Goal: Transaction & Acquisition: Purchase product/service

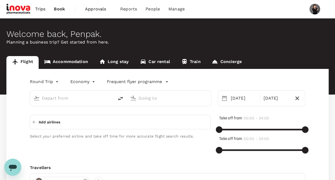
type input "Phitsanulok (PHS)"
type input "[PERSON_NAME] Intl (DMK)"
type input "Phitsanulok (PHS)"
type input "[PERSON_NAME] Intl (DMK)"
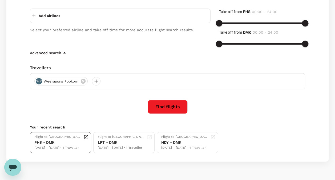
scroll to position [120, 0]
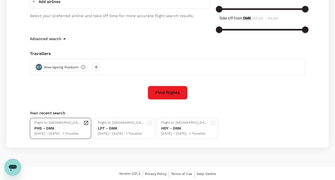
click at [59, 131] on div "[DATE] - [DATE] · 1 Traveller" at bounding box center [57, 133] width 47 height 5
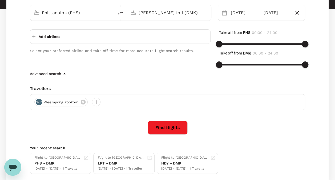
scroll to position [94, 0]
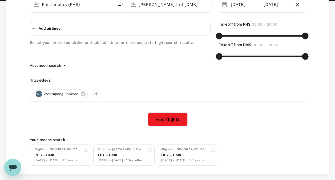
click at [81, 94] on icon at bounding box center [83, 93] width 5 height 5
click at [52, 156] on div "PHS - DMK" at bounding box center [57, 155] width 47 height 6
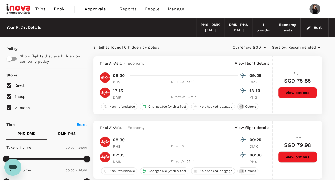
click at [37, 7] on span "Trips" at bounding box center [40, 9] width 10 height 6
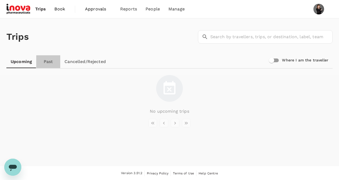
click at [49, 62] on link "Past" at bounding box center [48, 61] width 24 height 13
click at [55, 10] on span "Book" at bounding box center [59, 9] width 11 height 6
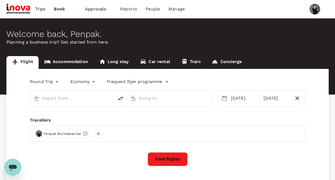
type input "Phitsanulok (PHS)"
type input "[PERSON_NAME] Intl (DMK)"
type input "Phitsanulok (PHS)"
type input "[PERSON_NAME] Intl (DMK)"
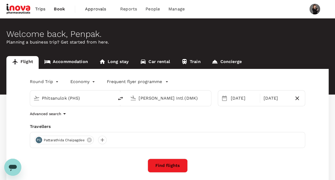
click at [65, 138] on span "Pattarathida Chaipagdee" at bounding box center [64, 139] width 47 height 5
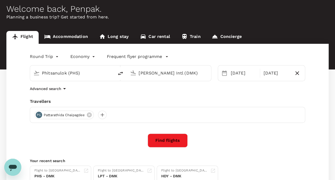
scroll to position [53, 0]
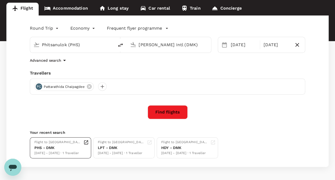
click at [48, 153] on div "[DATE] - [DATE] · 1 Traveller" at bounding box center [57, 152] width 47 height 5
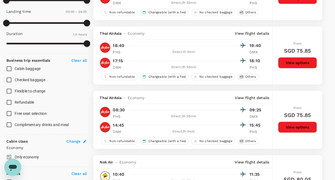
scroll to position [160, 0]
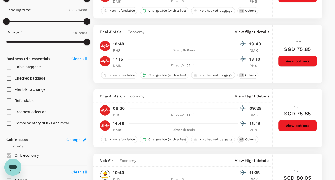
click at [232, 126] on div at bounding box center [186, 123] width 119 height 8
click at [298, 125] on button "View options" at bounding box center [297, 125] width 39 height 11
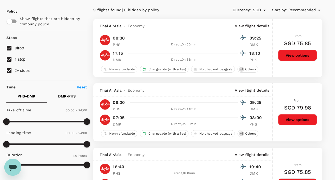
scroll to position [35, 0]
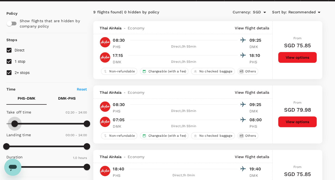
drag, startPoint x: 8, startPoint y: 123, endPoint x: 15, endPoint y: 124, distance: 7.7
click at [15, 124] on span at bounding box center [14, 123] width 6 height 6
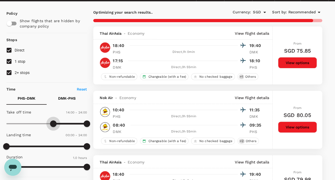
type input "870"
drag, startPoint x: 15, startPoint y: 124, endPoint x: 55, endPoint y: 125, distance: 40.0
click at [55, 125] on span at bounding box center [55, 123] width 6 height 6
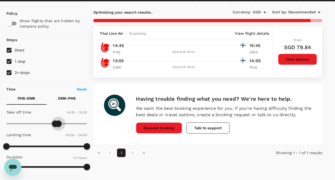
type input "960"
drag, startPoint x: 86, startPoint y: 121, endPoint x: 60, endPoint y: 120, distance: 26.7
click at [60, 120] on span at bounding box center [60, 123] width 6 height 6
type input "810"
type input "SGD"
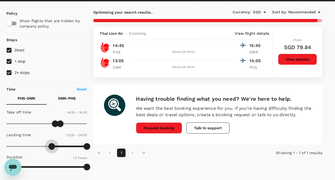
type input "780"
drag, startPoint x: 9, startPoint y: 143, endPoint x: 50, endPoint y: 143, distance: 41.6
click at [50, 143] on span at bounding box center [50, 146] width 6 height 6
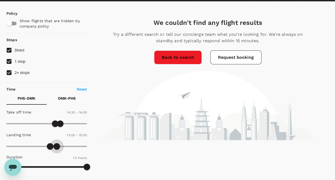
type input "870"
drag, startPoint x: 87, startPoint y: 142, endPoint x: 55, endPoint y: 145, distance: 31.6
click at [55, 145] on span at bounding box center [55, 146] width 6 height 6
drag, startPoint x: 18, startPoint y: 157, endPoint x: 22, endPoint y: 161, distance: 5.5
click at [22, 161] on div "Duration 1.0 hours" at bounding box center [45, 162] width 83 height 21
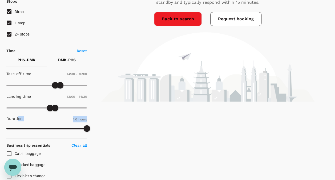
scroll to position [115, 0]
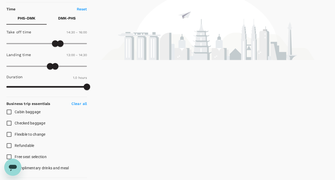
click at [29, 113] on span "Cabin baggage" at bounding box center [28, 112] width 26 height 4
click at [15, 113] on input "Cabin baggage" at bounding box center [8, 111] width 11 height 11
checkbox input "true"
click at [19, 123] on span "Checked baggage" at bounding box center [30, 123] width 31 height 4
click at [15, 123] on input "Checked baggage" at bounding box center [8, 122] width 11 height 11
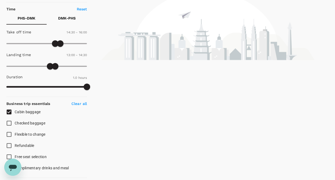
checkbox input "true"
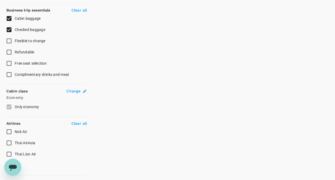
scroll to position [222, 0]
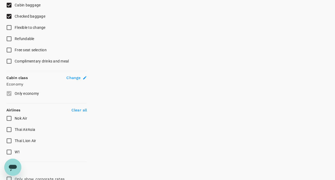
click at [23, 138] on span "Thai Lion Air" at bounding box center [25, 140] width 21 height 4
click at [15, 138] on input "Thai Lion Air" at bounding box center [8, 140] width 11 height 11
checkbox input "true"
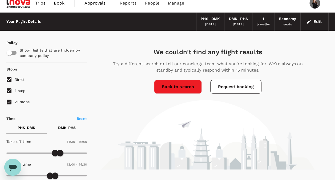
scroll to position [0, 0]
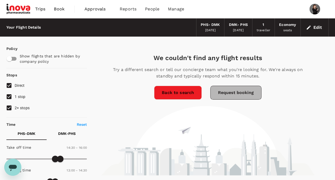
click at [227, 92] on button "Request booking" at bounding box center [235, 93] width 51 height 14
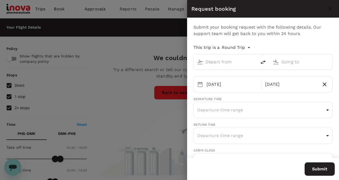
type input "Phitsanulok (PHS)"
type input "Don Mueang Intl (DMK)"
type input "p.burintanachat@inovapharma.com"
type input "66"
type input "0933956394"
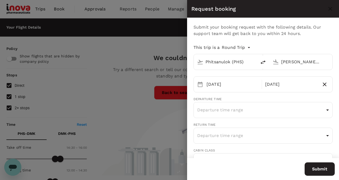
click at [99, 114] on div at bounding box center [169, 90] width 339 height 180
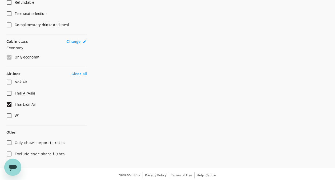
scroll to position [259, 0]
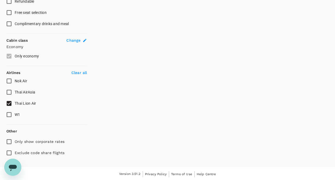
click at [8, 140] on input "Only show corporate rates" at bounding box center [8, 141] width 11 height 11
checkbox input "true"
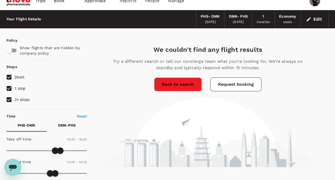
scroll to position [0, 0]
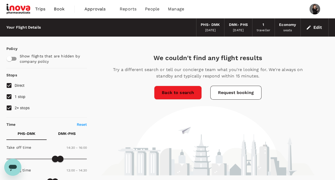
click at [14, 59] on input "checkbox" at bounding box center [9, 59] width 30 height 10
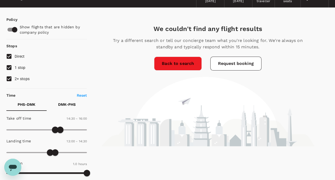
scroll to position [27, 0]
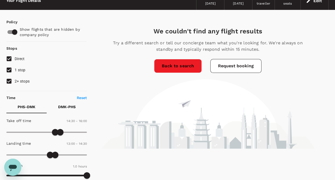
click at [13, 32] on input "checkbox" at bounding box center [14, 32] width 30 height 10
checkbox input "false"
click at [186, 67] on link "Back to search" at bounding box center [178, 66] width 48 height 14
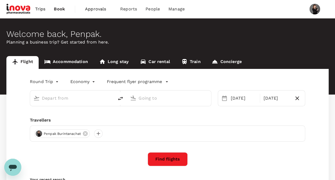
type input "Phitsanulok (PHS)"
type input "Don Mueang Intl (DMK)"
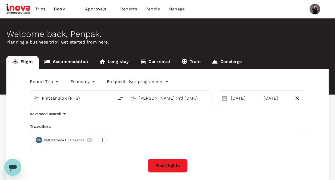
click at [167, 164] on button "Find flights" at bounding box center [168, 165] width 40 height 14
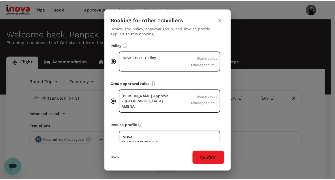
scroll to position [17, 0]
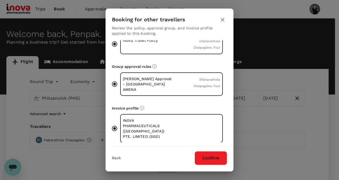
click at [208, 157] on button "Confirm" at bounding box center [211, 158] width 33 height 14
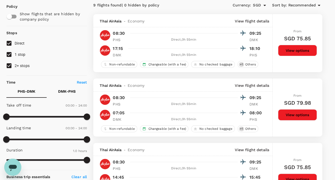
scroll to position [23, 0]
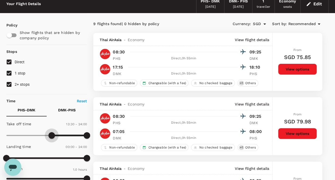
type input "840"
drag, startPoint x: 7, startPoint y: 133, endPoint x: 54, endPoint y: 134, distance: 47.2
click at [54, 134] on span at bounding box center [53, 135] width 6 height 6
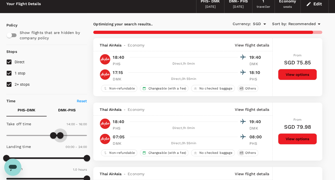
type input "930"
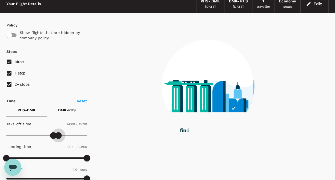
drag, startPoint x: 86, startPoint y: 132, endPoint x: 59, endPoint y: 133, distance: 27.2
click at [59, 133] on span at bounding box center [58, 135] width 6 height 6
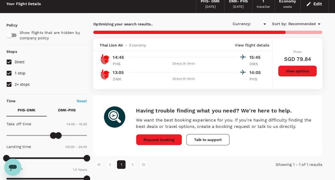
type input "SGD"
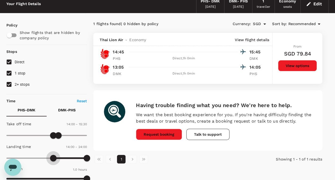
type input "810"
drag, startPoint x: 19, startPoint y: 155, endPoint x: 52, endPoint y: 158, distance: 33.7
click at [52, 158] on span at bounding box center [52, 158] width 6 height 6
drag, startPoint x: 88, startPoint y: 156, endPoint x: 61, endPoint y: 158, distance: 27.3
click at [62, 158] on span at bounding box center [63, 158] width 6 height 6
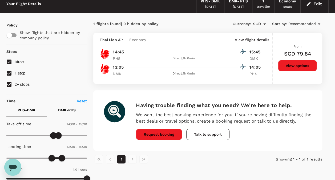
type input "960"
click at [60, 158] on span at bounding box center [60, 158] width 6 height 6
type input "720"
click at [46, 157] on span at bounding box center [46, 158] width 6 height 6
click at [253, 53] on p "15:45" at bounding box center [256, 52] width 13 height 6
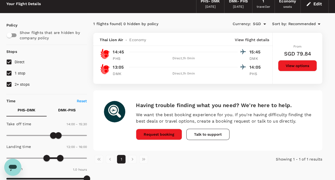
click at [110, 73] on div "13:05 14:05 DMK Direct , 1h 0min PHS" at bounding box center [186, 69] width 153 height 13
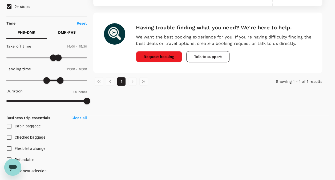
scroll to position [103, 0]
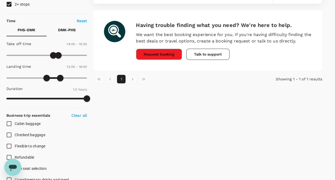
click at [10, 124] on input "Cabin baggage" at bounding box center [8, 123] width 11 height 11
checkbox input "true"
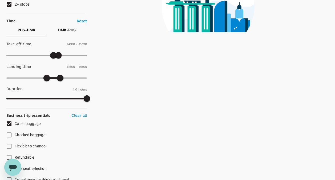
click at [12, 132] on input "Checked baggage" at bounding box center [8, 134] width 11 height 11
checkbox input "true"
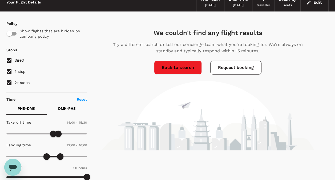
scroll to position [23, 0]
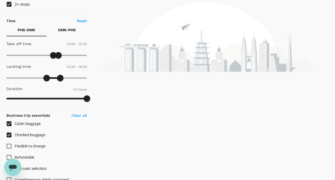
click at [8, 123] on input "Cabin baggage" at bounding box center [8, 123] width 11 height 11
checkbox input "false"
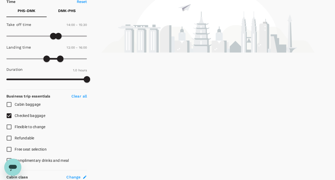
scroll to position [130, 0]
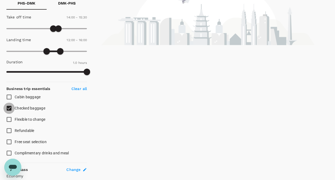
click at [9, 108] on input "Checked baggage" at bounding box center [8, 107] width 11 height 11
checkbox input "false"
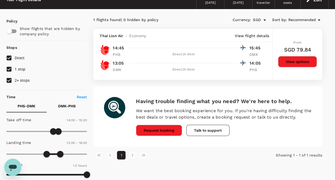
scroll to position [0, 0]
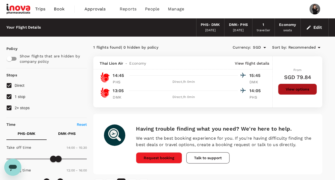
click at [294, 89] on button "View options" at bounding box center [297, 88] width 39 height 11
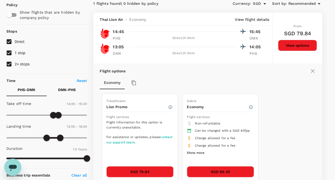
scroll to position [56, 0]
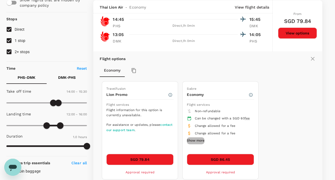
click at [193, 144] on button "Show more" at bounding box center [196, 140] width 18 height 7
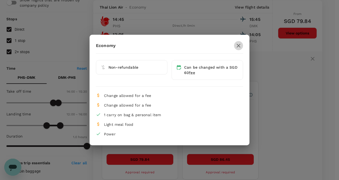
click at [238, 46] on icon "button" at bounding box center [239, 46] width 4 height 4
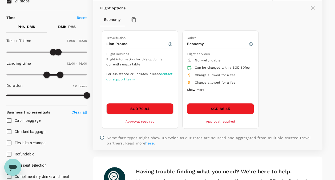
scroll to position [80, 0]
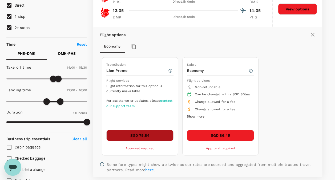
click at [142, 131] on button "SGD 79.84" at bounding box center [139, 135] width 67 height 11
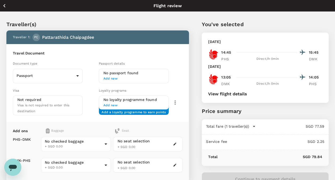
click at [4, 11] on div "Back to flight results Flight review" at bounding box center [167, 5] width 335 height 11
click at [7, 5] on icon "button" at bounding box center [4, 5] width 7 height 7
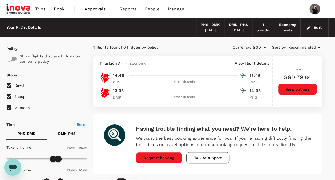
click at [46, 2] on link "Trips" at bounding box center [40, 9] width 19 height 18
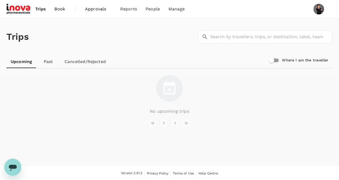
click at [19, 9] on img at bounding box center [18, 9] width 25 height 12
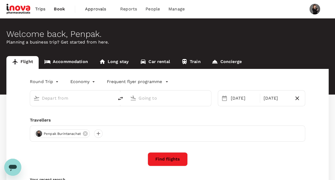
type input "Phitsanulok (PHS)"
type input "Don Mueang Intl (DMK)"
type input "Phitsanulok (PHS)"
type input "Don Mueang Intl (DMK)"
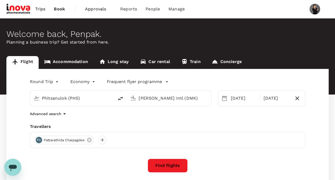
click at [91, 139] on icon at bounding box center [89, 139] width 5 height 5
click at [43, 141] on div at bounding box center [167, 140] width 275 height 16
drag, startPoint x: 43, startPoint y: 141, endPoint x: 35, endPoint y: 139, distance: 8.3
click at [35, 139] on div at bounding box center [38, 139] width 9 height 9
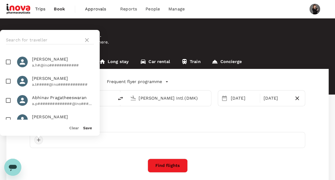
click at [39, 142] on div at bounding box center [38, 139] width 9 height 9
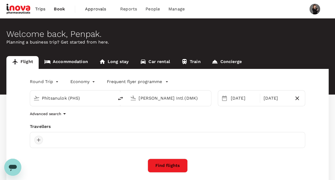
click at [40, 142] on div at bounding box center [38, 139] width 9 height 9
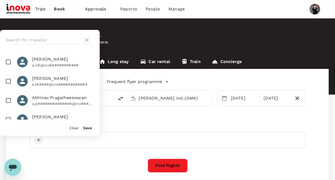
click at [37, 141] on div at bounding box center [38, 139] width 9 height 9
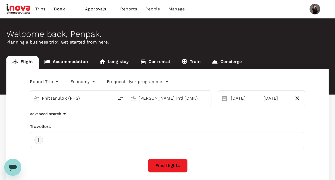
click at [35, 139] on div at bounding box center [38, 139] width 9 height 9
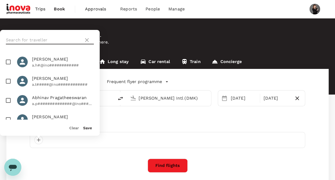
click at [48, 38] on input "text" at bounding box center [44, 40] width 76 height 9
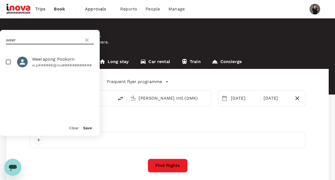
type input "weer"
click at [51, 59] on span "Weerapong Pookorn" at bounding box center [63, 59] width 62 height 6
checkbox input "true"
click at [84, 126] on button "Save" at bounding box center [87, 128] width 9 height 4
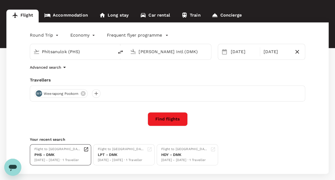
scroll to position [73, 0]
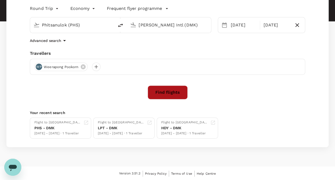
click at [173, 90] on button "Find flights" at bounding box center [168, 92] width 40 height 14
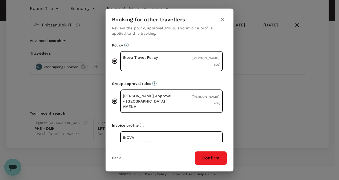
click at [220, 158] on button "Confirm" at bounding box center [211, 158] width 33 height 14
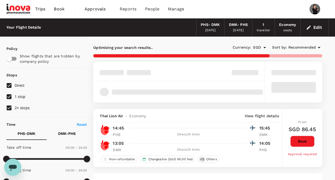
checkbox input "false"
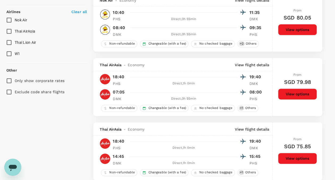
scroll to position [293, 0]
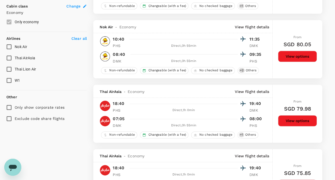
click at [9, 67] on input "Thai Lion Air" at bounding box center [8, 68] width 11 height 11
checkbox input "true"
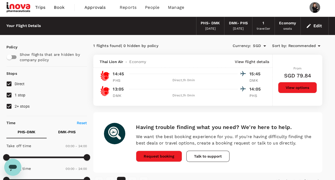
scroll to position [0, 0]
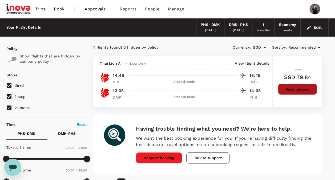
click at [302, 89] on button "View options" at bounding box center [297, 88] width 39 height 11
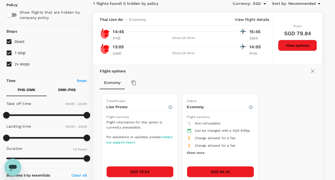
scroll to position [56, 0]
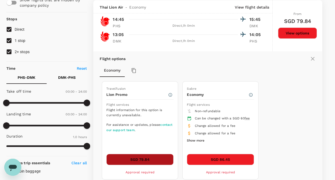
click at [143, 157] on button "SGD 79.84" at bounding box center [139, 159] width 67 height 11
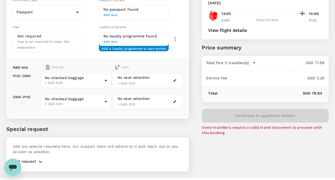
scroll to position [74, 0]
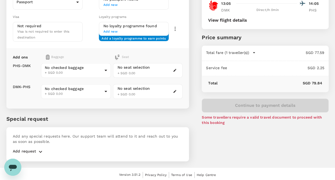
click at [49, 58] on div "No checked baggage + SGD 0.00 ​ No checked baggage + SGD 0.00 ​" at bounding box center [75, 80] width 72 height 44
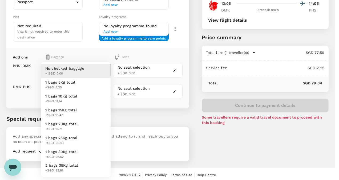
click at [63, 70] on body "Back to flight results Flight review Traveller(s) Traveller 1 : WP Weerapong Po…" at bounding box center [169, 53] width 339 height 255
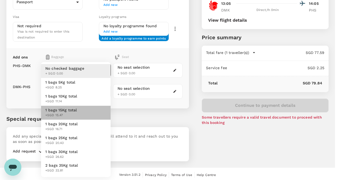
click at [68, 110] on span "1 bags 15Kg total" at bounding box center [61, 109] width 32 height 5
type input "3 - 15.47"
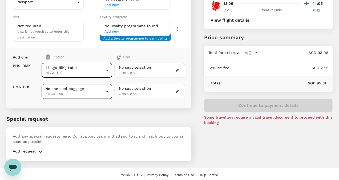
click at [109, 90] on body "Back to flight results Flight review Traveller(s) Traveller 1 : WP Weerapong Po…" at bounding box center [169, 53] width 339 height 255
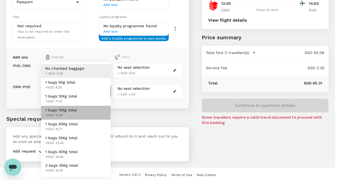
click at [55, 108] on span "1 bags 15Kg total" at bounding box center [61, 109] width 32 height 5
type input "3 - 15.47"
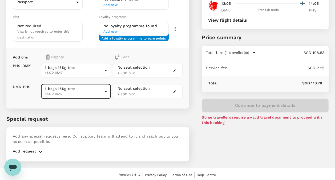
click at [139, 121] on div "Special request Add any special requests here. Our support team will attend to …" at bounding box center [97, 138] width 183 height 46
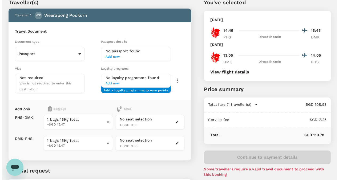
scroll to position [53, 0]
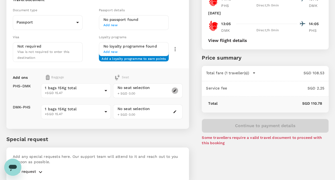
click at [175, 91] on button "button" at bounding box center [175, 90] width 6 height 6
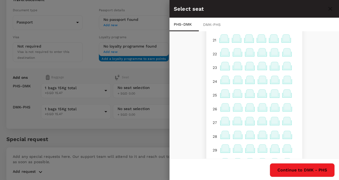
scroll to position [267, 0]
click at [206, 18] on div "DMK - PHS" at bounding box center [213, 24] width 29 height 13
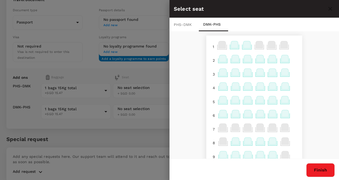
click at [143, 114] on div at bounding box center [169, 90] width 339 height 180
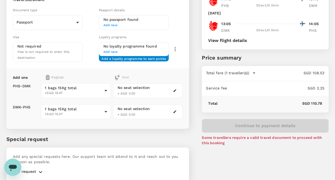
click at [121, 93] on div "No seat selection + SGD 0.00" at bounding box center [134, 90] width 33 height 11
click at [176, 91] on button "button" at bounding box center [175, 90] width 6 height 6
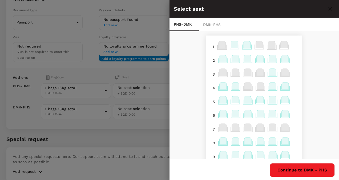
click at [243, 45] on icon at bounding box center [246, 44] width 7 height 7
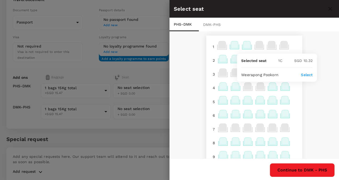
click at [243, 45] on icon at bounding box center [246, 44] width 7 height 7
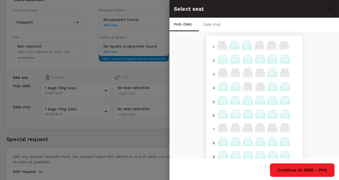
click at [243, 45] on icon at bounding box center [246, 44] width 7 height 7
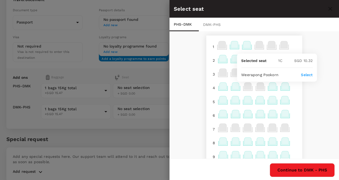
click at [244, 101] on icon at bounding box center [247, 99] width 7 height 7
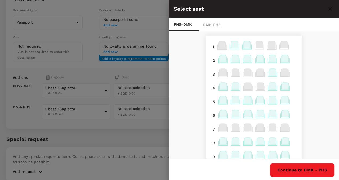
click at [244, 101] on icon at bounding box center [247, 99] width 7 height 7
click at [241, 40] on div at bounding box center [247, 47] width 13 height 14
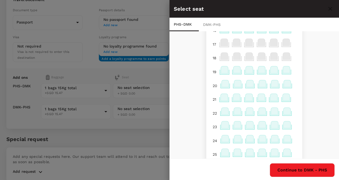
scroll to position [187, 0]
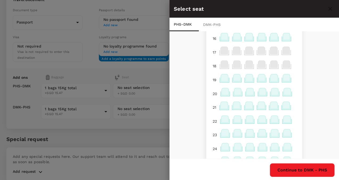
click at [246, 79] on icon at bounding box center [249, 77] width 7 height 7
click at [221, 79] on icon at bounding box center [224, 77] width 7 height 7
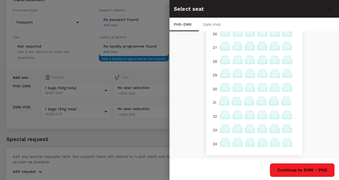
scroll to position [1, 0]
click at [222, 87] on icon at bounding box center [225, 86] width 7 height 7
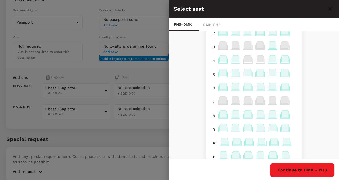
scroll to position [0, 0]
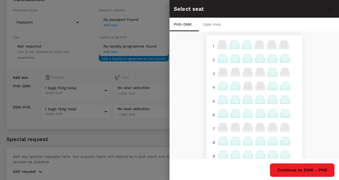
click at [245, 98] on icon at bounding box center [247, 98] width 7 height 7
click at [245, 115] on icon at bounding box center [247, 112] width 7 height 7
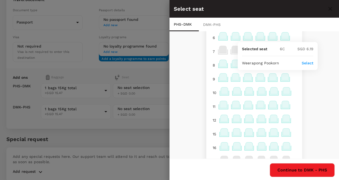
scroll to position [80, 0]
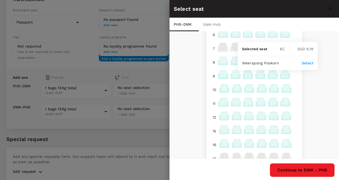
click at [246, 86] on icon at bounding box center [249, 87] width 7 height 7
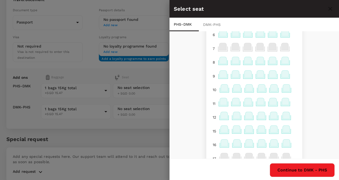
click at [246, 87] on icon at bounding box center [249, 87] width 7 height 7
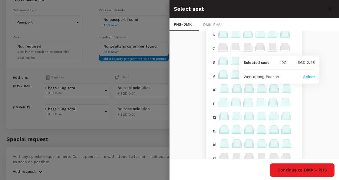
click at [308, 75] on p "Select" at bounding box center [309, 76] width 12 height 5
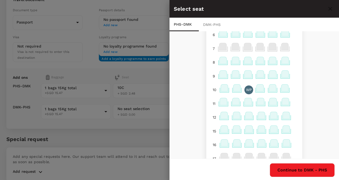
click at [216, 23] on div "DMK - PHS" at bounding box center [213, 24] width 29 height 13
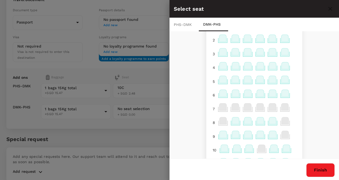
scroll to position [53, 0]
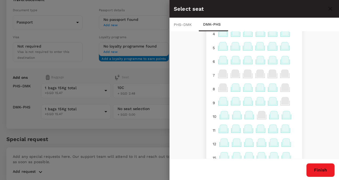
click at [243, 116] on div at bounding box center [249, 117] width 13 height 14
click at [307, 103] on p "Select" at bounding box center [309, 103] width 12 height 5
click at [322, 167] on button "Finish" at bounding box center [320, 170] width 29 height 14
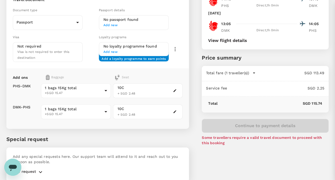
scroll to position [0, 0]
click at [183, 140] on p "Special request" at bounding box center [97, 139] width 183 height 8
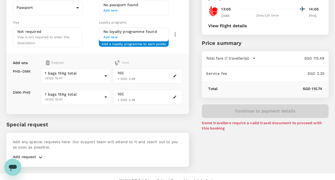
scroll to position [74, 0]
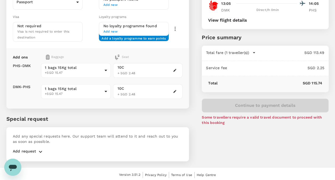
click at [39, 150] on icon "button" at bounding box center [40, 151] width 6 height 6
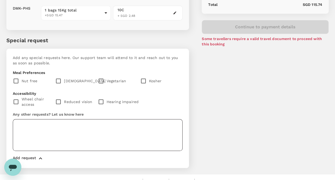
scroll to position [158, 0]
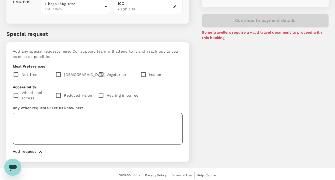
click at [110, 133] on textarea at bounding box center [98, 129] width 170 height 32
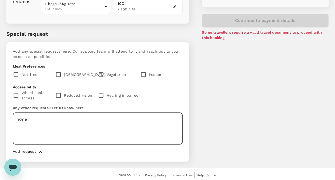
type textarea "none"
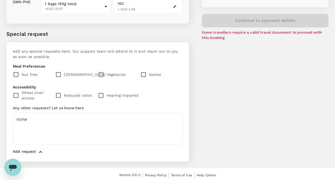
click at [259, 132] on div "You've selected Tuesday, 30 Sep 2025 14:45 15:45 PHS Direct , 1h 0min DMK Frida…" at bounding box center [259, 8] width 140 height 319
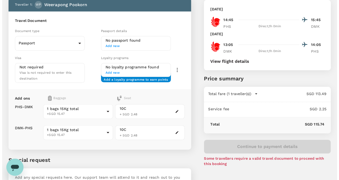
scroll to position [0, 0]
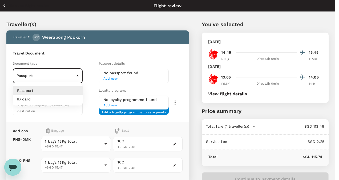
click at [69, 75] on body "Back to flight results Flight review Traveller(s) Traveller 1 : WP Weerapong Po…" at bounding box center [169, 170] width 339 height 340
click at [30, 97] on p "ID card" at bounding box center [24, 98] width 14 height 5
type input "Id card"
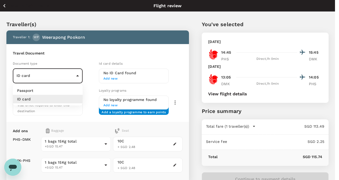
click at [46, 75] on body "Back to flight results Flight review Traveller(s) Traveller 1 : WP Weerapong Po…" at bounding box center [169, 170] width 339 height 340
click at [114, 76] on div at bounding box center [169, 90] width 339 height 180
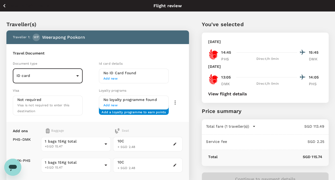
click at [107, 73] on h6 "No ID Card found" at bounding box center [133, 73] width 61 height 6
click at [63, 76] on body "Back to flight results Flight review Traveller(s) Traveller 1 : WP Weerapong Po…" at bounding box center [169, 170] width 339 height 340
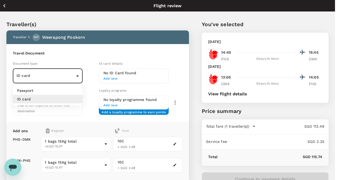
click at [120, 73] on div at bounding box center [169, 90] width 339 height 180
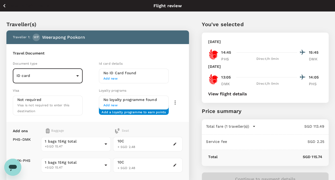
click at [108, 79] on span "Add new" at bounding box center [133, 78] width 61 height 5
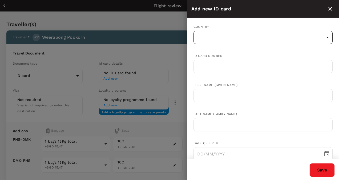
click at [321, 37] on body "Back to flight results Flight review Traveller(s) Traveller 1 : WP Weerapong Po…" at bounding box center [169, 170] width 339 height 340
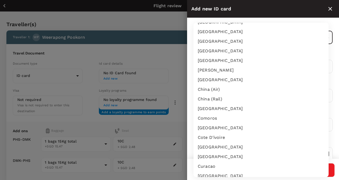
scroll to position [1581, 0]
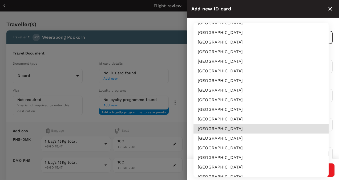
click at [257, 126] on li "Thailand" at bounding box center [261, 129] width 135 height 10
type input "TH"
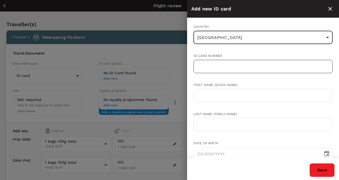
click at [236, 62] on input "text" at bounding box center [263, 66] width 139 height 13
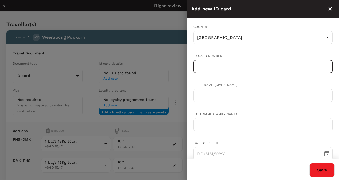
type input "ๅ"
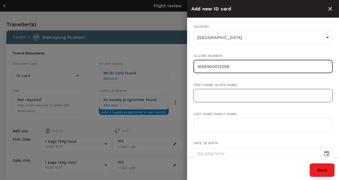
type input "1659900012359"
click at [229, 99] on input "text" at bounding box center [263, 95] width 139 height 13
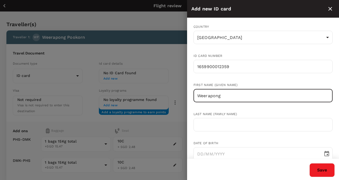
type input "Weerapong"
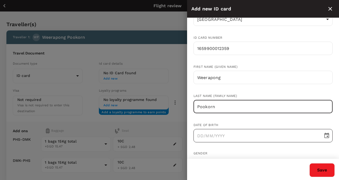
scroll to position [27, 0]
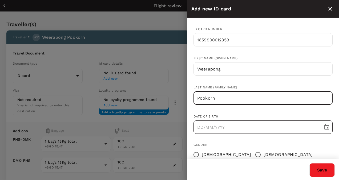
type input "Pookorn"
click at [325, 123] on button "Choose date" at bounding box center [327, 127] width 11 height 11
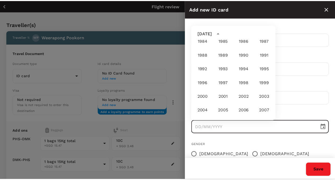
scroll to position [290, 0]
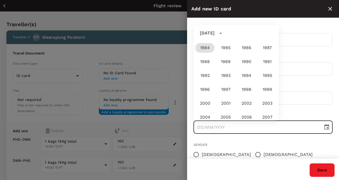
click at [204, 49] on button "1984" at bounding box center [204, 48] width 19 height 10
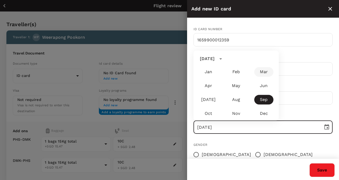
click at [269, 74] on button "Mar" at bounding box center [263, 72] width 19 height 10
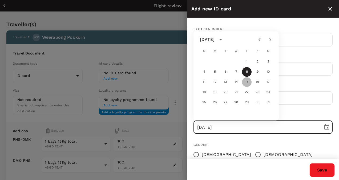
click at [246, 83] on button "15" at bounding box center [247, 82] width 10 height 10
type input "15/03/1984"
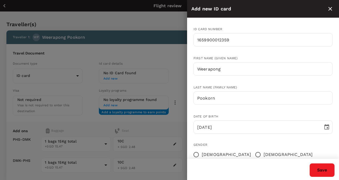
click at [252, 154] on input "Male" at bounding box center [257, 154] width 11 height 11
radio input "true"
click at [326, 170] on button "Save" at bounding box center [322, 170] width 25 height 14
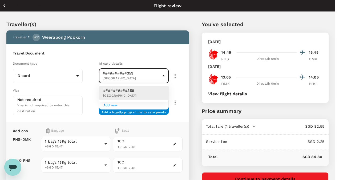
click at [163, 76] on body "Back to flight results Flight review Traveller(s) Traveller 1 : WP Weerapong Po…" at bounding box center [169, 170] width 339 height 340
click at [175, 74] on div at bounding box center [169, 90] width 339 height 180
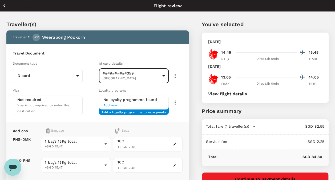
click at [175, 74] on icon "button" at bounding box center [175, 76] width 6 height 6
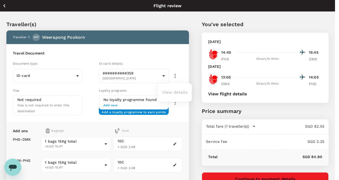
click at [158, 76] on div at bounding box center [169, 90] width 339 height 180
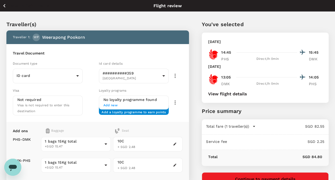
click at [174, 76] on icon "button" at bounding box center [175, 76] width 6 height 6
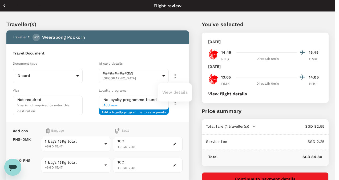
click at [173, 91] on ul "View details" at bounding box center [175, 92] width 34 height 14
click at [164, 92] on ul "View details" at bounding box center [175, 92] width 34 height 14
click at [171, 92] on ul "View details" at bounding box center [175, 92] width 34 height 14
click at [138, 76] on div at bounding box center [169, 90] width 339 height 180
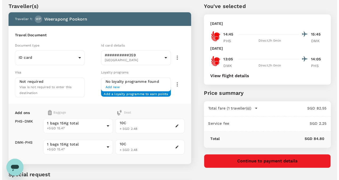
scroll to position [27, 0]
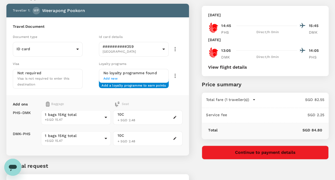
click at [175, 117] on icon "button" at bounding box center [175, 117] width 4 height 4
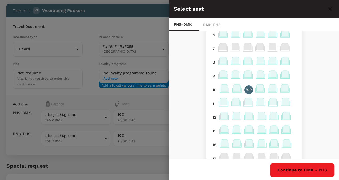
scroll to position [80, 0]
click at [246, 90] on p "WP" at bounding box center [249, 89] width 6 height 5
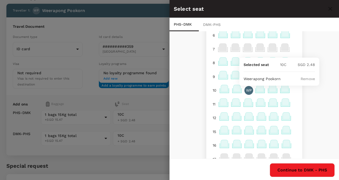
click at [303, 78] on p "Remove" at bounding box center [308, 78] width 14 height 5
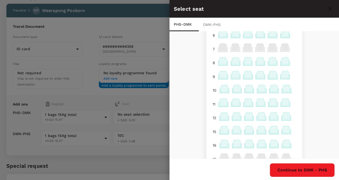
click at [201, 21] on div "DMK - PHS" at bounding box center [213, 24] width 29 height 13
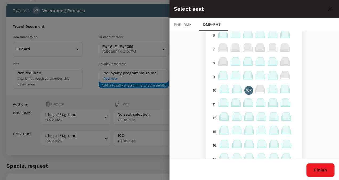
click at [244, 90] on div "WP" at bounding box center [248, 90] width 9 height 9
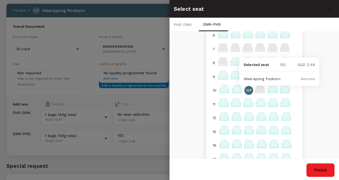
click at [304, 77] on p "Remove" at bounding box center [308, 78] width 14 height 5
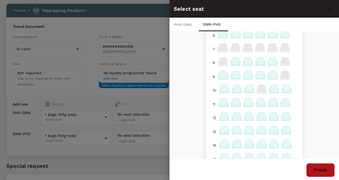
click at [314, 165] on button "Finish" at bounding box center [320, 170] width 29 height 14
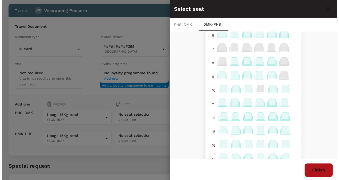
scroll to position [0, 0]
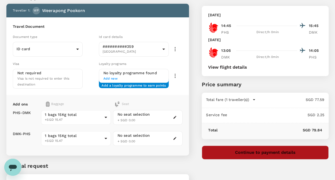
click at [259, 151] on button "Continue to payment details" at bounding box center [265, 152] width 127 height 14
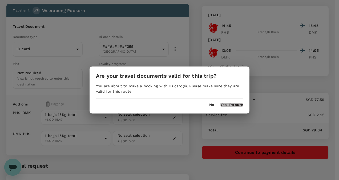
click at [235, 104] on button "Yes, I'm sure" at bounding box center [231, 105] width 23 height 4
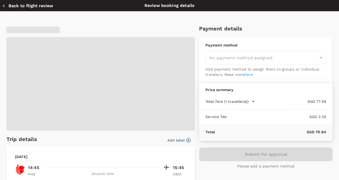
type input "9f82a453-e375-4320-92f0-4f2d66a53031"
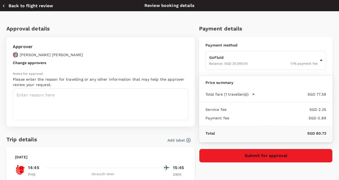
click at [23, 63] on button "Change approvers" at bounding box center [29, 63] width 33 height 4
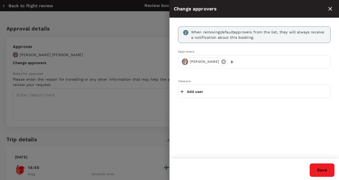
click at [221, 62] on icon at bounding box center [223, 61] width 5 height 5
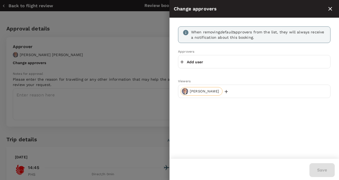
click at [189, 61] on p "Add user" at bounding box center [195, 61] width 16 height 5
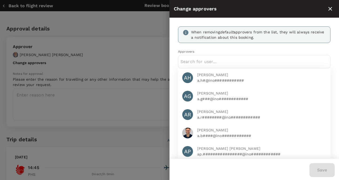
click at [189, 61] on input "text" at bounding box center [254, 61] width 148 height 9
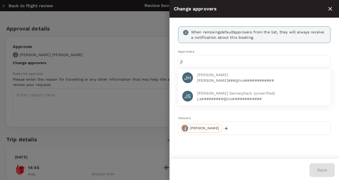
type input "ji"
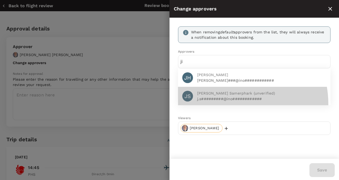
click at [228, 103] on div "JS Jittima Samerphark (unverified) j.s#########@ino############" at bounding box center [254, 96] width 152 height 18
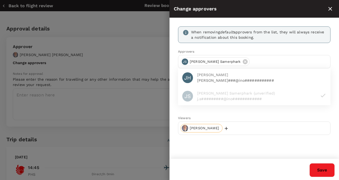
click at [225, 130] on icon "button" at bounding box center [226, 128] width 3 height 3
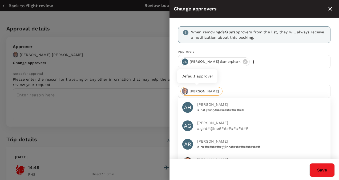
click at [200, 89] on span "Sacha Ernst" at bounding box center [205, 91] width 36 height 5
click at [226, 95] on div "Sacha Ernst" at bounding box center [254, 91] width 152 height 13
click at [203, 90] on span "Sacha Ernst" at bounding box center [205, 91] width 36 height 5
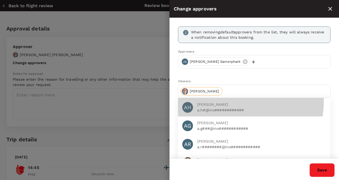
click at [224, 100] on div "AH Aaron Ho a.h#@ino############" at bounding box center [254, 107] width 152 height 18
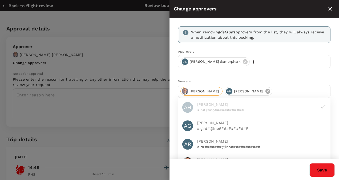
click at [266, 89] on icon at bounding box center [268, 91] width 5 height 5
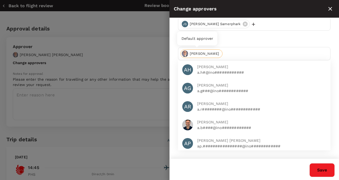
click at [193, 38] on div "Default approver" at bounding box center [197, 38] width 40 height 14
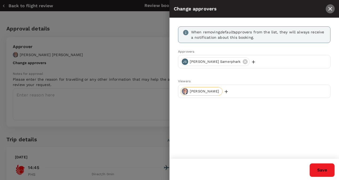
click at [329, 7] on icon "close" at bounding box center [330, 9] width 4 height 4
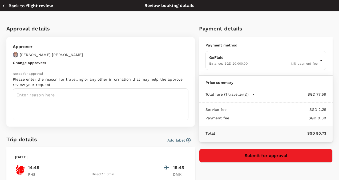
click at [23, 63] on button "Change approvers" at bounding box center [29, 63] width 33 height 4
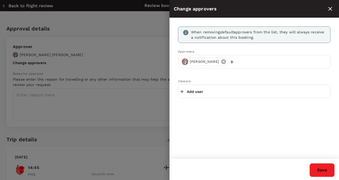
click at [221, 62] on icon at bounding box center [224, 62] width 6 height 6
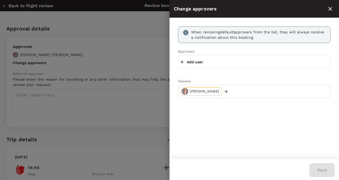
click at [192, 60] on p "Add user" at bounding box center [195, 61] width 16 height 5
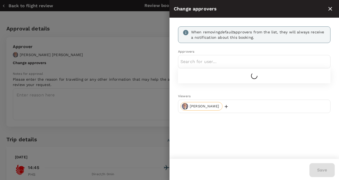
click at [192, 60] on input "text" at bounding box center [254, 61] width 148 height 9
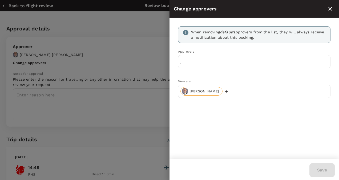
type input "่"
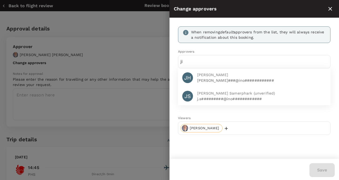
type input "ji"
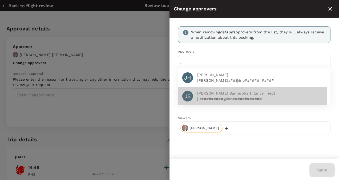
click at [214, 95] on span "Jittima Samerphark (unverified)" at bounding box center [261, 93] width 129 height 6
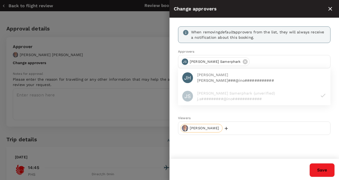
click at [238, 172] on div "Save" at bounding box center [252, 168] width 165 height 18
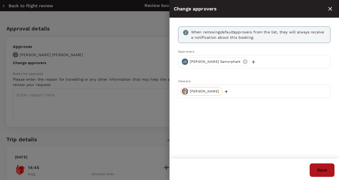
click at [331, 171] on button "Save" at bounding box center [322, 170] width 25 height 14
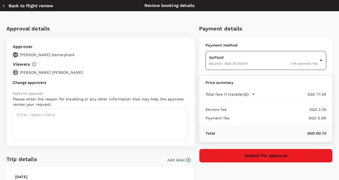
click at [316, 62] on body "Back to flight results Flight review Traveller(s) Traveller 1 : WP Weerapong Po…" at bounding box center [169, 143] width 339 height 340
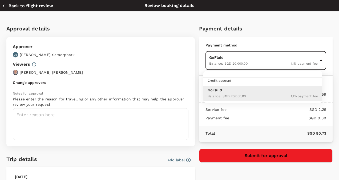
click at [98, 62] on div at bounding box center [169, 90] width 339 height 180
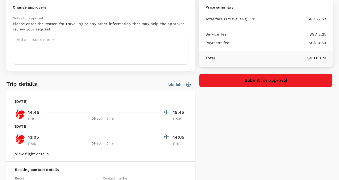
scroll to position [107, 0]
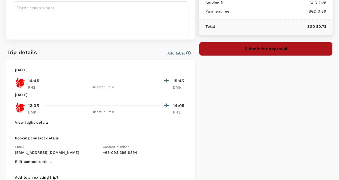
click at [266, 46] on button "Submit for approval" at bounding box center [266, 49] width 134 height 14
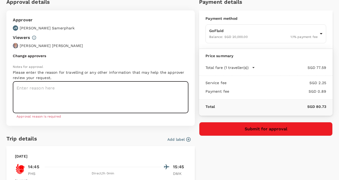
scroll to position [0, 0]
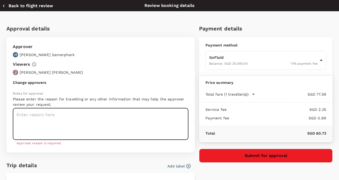
click at [34, 121] on textarea at bounding box center [101, 124] width 176 height 32
type textarea "ก"
type textarea "C"
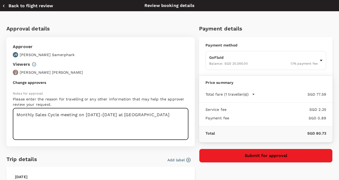
click at [101, 116] on textarea "Monthly Sales Cycle meeting on 1-2 Oct. 2025 at Bangkok" at bounding box center [101, 124] width 176 height 32
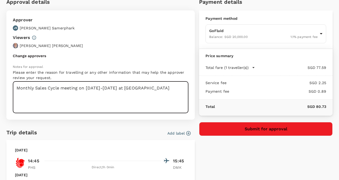
type textarea "Monthly Sales Cycle meeting on 1-2 Oct 2025 at Bangkok"
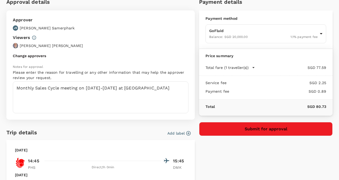
click at [187, 134] on icon "button" at bounding box center [188, 132] width 5 height 5
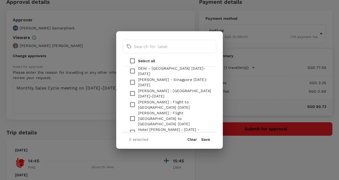
scroll to position [160, 0]
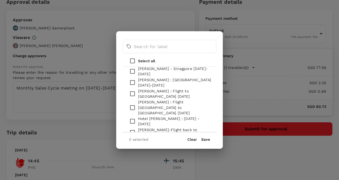
click at [190, 141] on button "Clear" at bounding box center [192, 139] width 10 height 4
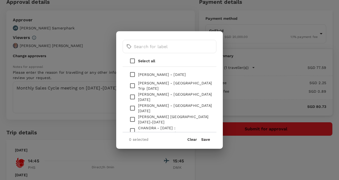
click at [191, 141] on button "Clear" at bounding box center [192, 139] width 10 height 4
click at [62, 108] on div "​ ​ Select all Jayson Pangilinan - 04 Jan 2025 Emy Setiawati - Surabaya Trip 13…" at bounding box center [169, 90] width 339 height 180
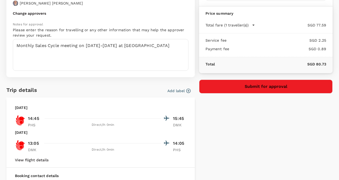
scroll to position [80, 0]
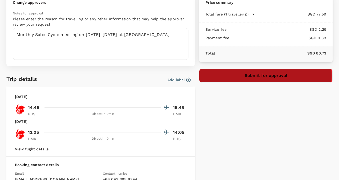
click at [253, 75] on button "Submit for approval" at bounding box center [266, 76] width 134 height 14
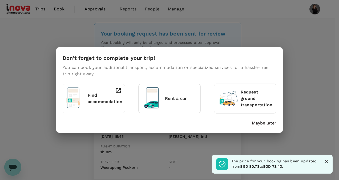
click at [325, 160] on icon "Close" at bounding box center [326, 160] width 5 height 5
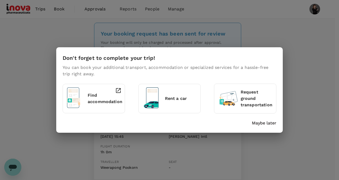
click at [323, 142] on div "Don't forget to complete your trip! You can book your additional transport, acc…" at bounding box center [169, 90] width 339 height 180
click at [261, 122] on p "Maybe later" at bounding box center [264, 123] width 25 height 6
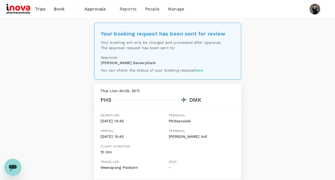
click at [200, 70] on link "here" at bounding box center [199, 70] width 9 height 4
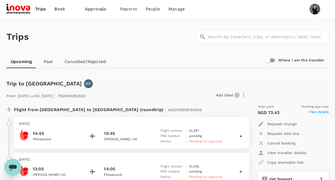
click at [60, 10] on span "Book" at bounding box center [59, 9] width 11 height 6
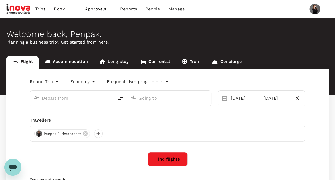
type input "Phitsanulok (PHS)"
type input "Don Mueang Intl (DMK)"
type input "Phitsanulok (PHS)"
type input "Don Mueang Intl (DMK)"
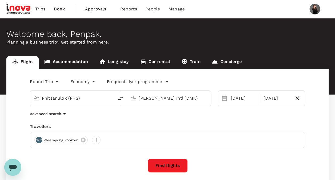
click at [89, 10] on span "Approvals" at bounding box center [98, 9] width 27 height 6
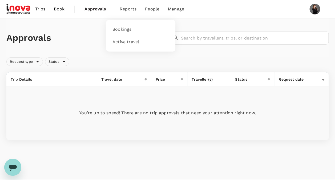
click at [126, 8] on span "Reports" at bounding box center [128, 9] width 17 height 6
click at [134, 10] on span "Reports" at bounding box center [128, 9] width 17 height 6
click at [151, 7] on span "People" at bounding box center [152, 9] width 14 height 6
click at [180, 10] on span "Manage" at bounding box center [176, 9] width 16 height 6
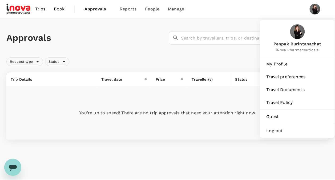
click at [315, 6] on img at bounding box center [315, 9] width 11 height 11
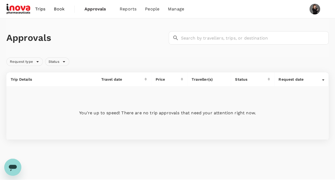
click at [315, 6] on img at bounding box center [315, 9] width 11 height 11
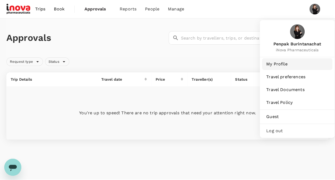
click at [277, 64] on span "My Profile" at bounding box center [297, 64] width 62 height 6
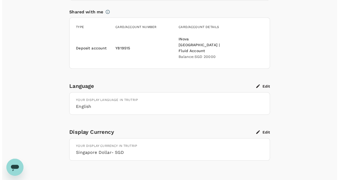
scroll to position [423, 0]
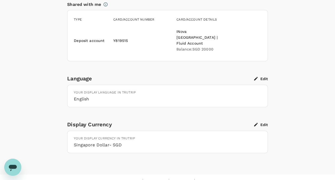
click at [262, 122] on button "Edit" at bounding box center [261, 124] width 14 height 5
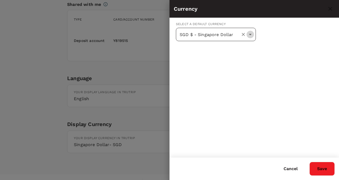
click at [252, 36] on icon "Open" at bounding box center [250, 34] width 6 height 6
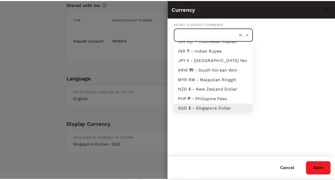
scroll to position [0, 0]
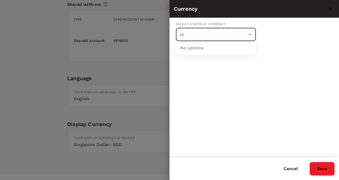
type input "ะ"
click at [215, 54] on li "THB ฿ - Thai Baht" at bounding box center [216, 58] width 80 height 10
type input "THB ฿ - Thai Baht"
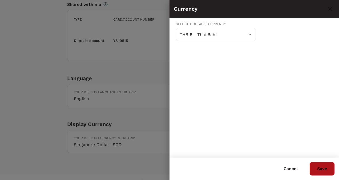
click at [320, 168] on button "Save" at bounding box center [322, 169] width 25 height 14
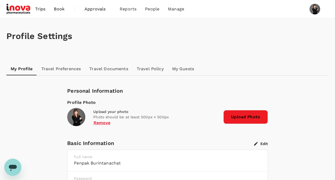
click at [77, 68] on link "Travel Preferences" at bounding box center [61, 68] width 48 height 13
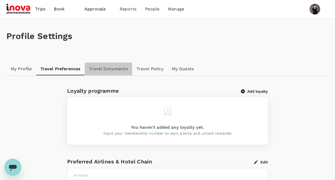
click at [105, 72] on link "Travel Documents" at bounding box center [108, 68] width 47 height 13
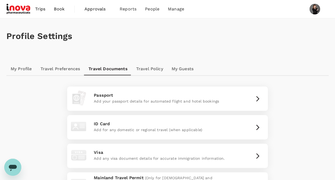
click at [151, 69] on link "Travel Policy" at bounding box center [149, 68] width 35 height 13
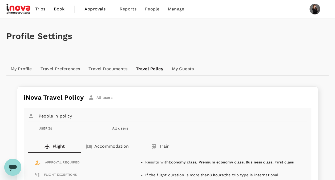
click at [180, 69] on link "My Guests" at bounding box center [183, 68] width 30 height 13
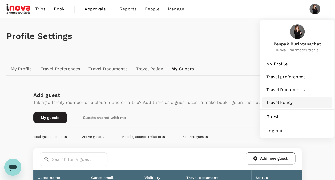
click at [284, 102] on span "Travel Policy" at bounding box center [297, 102] width 62 height 6
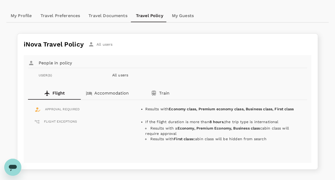
scroll to position [53, 0]
click at [59, 114] on div "APPROVAL REQUIRED Results with Economy class, Premium economy class, Business c…" at bounding box center [167, 128] width 279 height 59
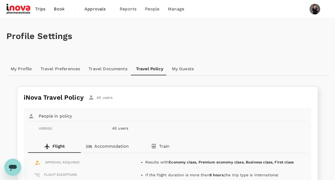
click at [17, 11] on img at bounding box center [18, 9] width 25 height 12
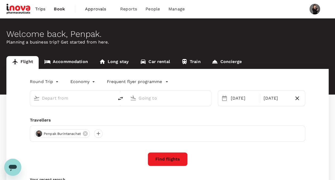
type input "Phitsanulok (PHS)"
type input "Don Mueang Intl (DMK)"
type input "Phitsanulok (PHS)"
type input "Don Mueang Intl (DMK)"
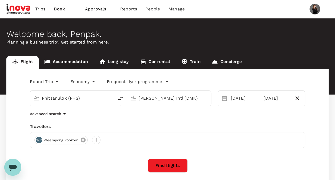
click at [82, 139] on icon at bounding box center [83, 139] width 5 height 5
click at [43, 140] on div at bounding box center [167, 140] width 275 height 16
click at [39, 140] on div at bounding box center [38, 139] width 9 height 9
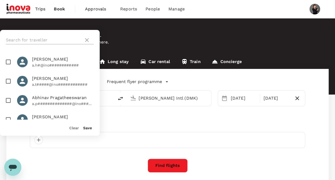
click at [52, 37] on input "text" at bounding box center [44, 40] width 76 height 9
click at [129, 39] on p "Planning a business trip? Get started from here." at bounding box center [167, 42] width 322 height 6
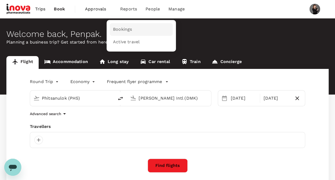
click at [119, 28] on span "Bookings" at bounding box center [122, 29] width 19 height 6
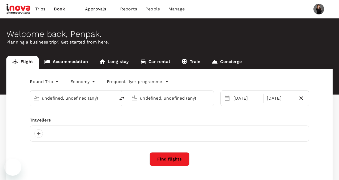
type input "Phitsanulok (PHS)"
type input "[PERSON_NAME] Intl (DMK)"
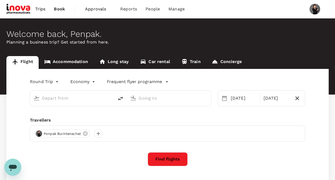
type input "Phitsanulok (PHS)"
type input "[PERSON_NAME] Intl (DMK)"
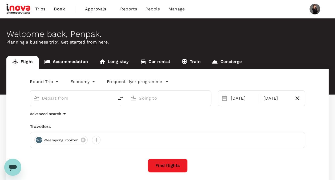
type input "Phitsanulok (PHS)"
type input "[PERSON_NAME] Intl (DMK)"
click at [82, 141] on icon at bounding box center [83, 139] width 5 height 5
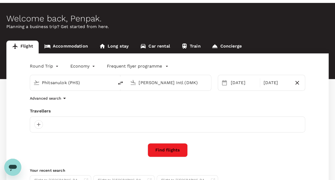
scroll to position [27, 0]
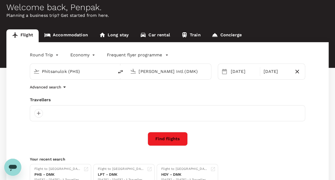
click at [82, 70] on input "Phitsanulok (PHS)" at bounding box center [72, 71] width 61 height 8
type input "k"
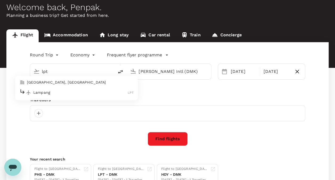
click at [83, 91] on p "Lampang" at bounding box center [80, 92] width 94 height 5
type input "Lampang (LPT)"
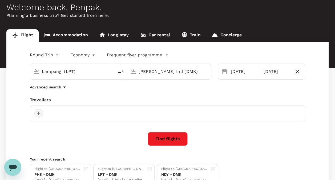
click at [37, 111] on div at bounding box center [38, 113] width 9 height 9
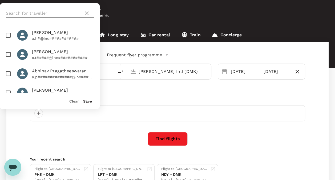
click at [49, 12] on input "text" at bounding box center [44, 13] width 76 height 9
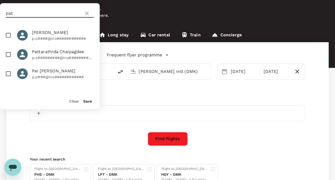
type input "pat"
click at [49, 55] on span "Pattarathida Chaipagdee" at bounding box center [63, 52] width 62 height 6
checkbox input "true"
click at [89, 101] on button "Save" at bounding box center [87, 101] width 9 height 4
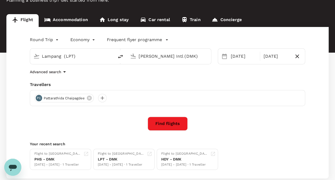
scroll to position [53, 0]
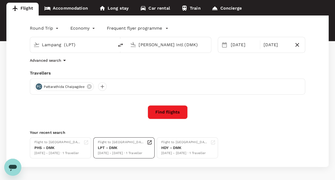
click at [131, 146] on div "LPT - DMK" at bounding box center [121, 148] width 47 height 6
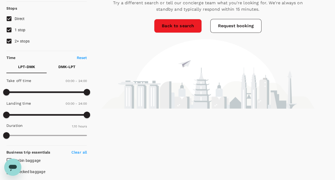
scroll to position [80, 0]
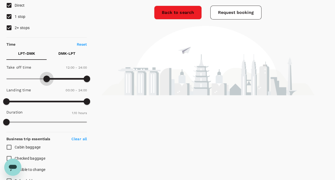
type input "690"
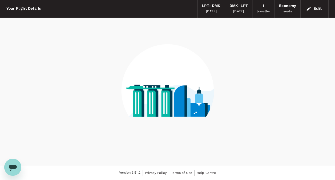
scroll to position [19, 0]
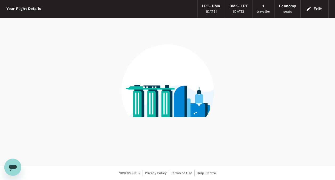
drag, startPoint x: 9, startPoint y: 77, endPoint x: 45, endPoint y: 82, distance: 36.5
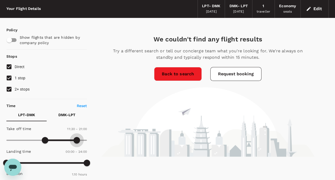
type input "1140"
drag, startPoint x: 84, startPoint y: 138, endPoint x: 70, endPoint y: 139, distance: 13.6
click at [70, 139] on span at bounding box center [70, 140] width 6 height 6
type input "900"
drag, startPoint x: 70, startPoint y: 139, endPoint x: 58, endPoint y: 138, distance: 12.9
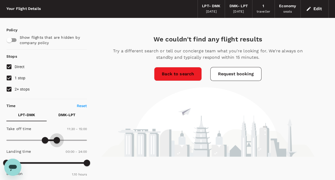
click at [58, 138] on span at bounding box center [57, 140] width 6 height 6
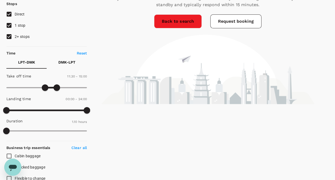
scroll to position [72, 0]
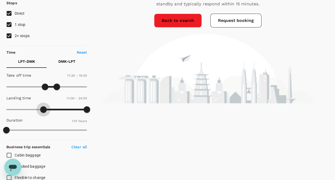
type input "630"
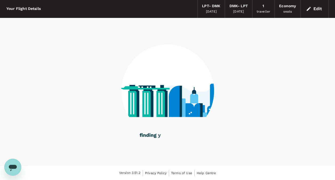
drag, startPoint x: 5, startPoint y: 109, endPoint x: 42, endPoint y: 111, distance: 36.5
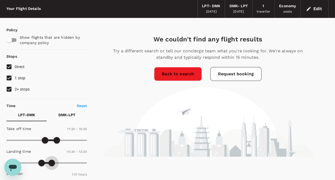
type input "780"
drag, startPoint x: 84, startPoint y: 162, endPoint x: 50, endPoint y: 159, distance: 34.0
click at [50, 159] on span at bounding box center [50, 162] width 6 height 6
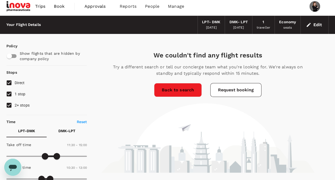
scroll to position [0, 0]
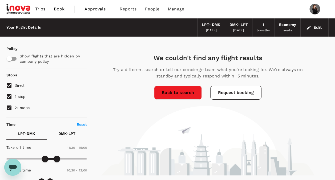
click at [184, 93] on link "Back to search" at bounding box center [178, 93] width 48 height 14
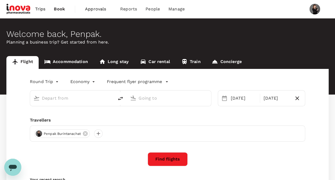
type input "Lampang (LPT)"
type input "Don Mueang Intl (DMK)"
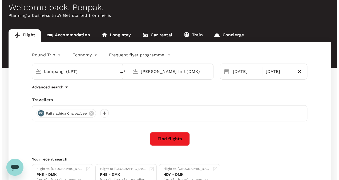
scroll to position [53, 0]
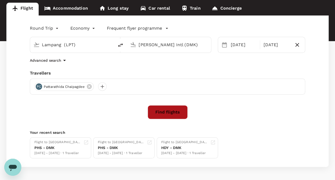
click at [162, 113] on button "Find flights" at bounding box center [168, 112] width 40 height 14
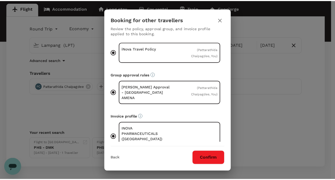
scroll to position [17, 0]
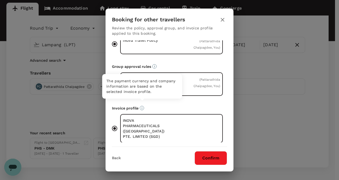
click at [142, 106] on icon "The payment currency and company information are based on the selected invoice …" at bounding box center [142, 108] width 5 height 5
click at [141, 106] on icon "The payment currency and company information are based on the selected invoice …" at bounding box center [142, 108] width 5 height 5
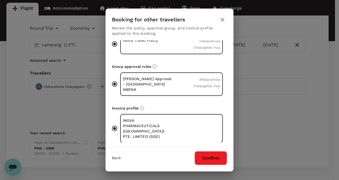
click at [135, 126] on p "INOVA PHARMACEUTICALS (SINGAPORE) PTE. LIMITED (SGD)" at bounding box center [147, 128] width 49 height 21
click at [120, 126] on input "INOVA PHARMACEUTICALS (SINGAPORE) PTE. LIMITED (SGD)" at bounding box center [114, 128] width 11 height 11
click at [135, 126] on p "INOVA PHARMACEUTICALS (SINGAPORE) PTE. LIMITED (SGD)" at bounding box center [147, 128] width 49 height 21
click at [120, 126] on input "INOVA PHARMACEUTICALS (SINGAPORE) PTE. LIMITED (SGD)" at bounding box center [114, 128] width 11 height 11
click at [144, 108] on div "Invoice profile INOVA PHARMACEUTICALS (SINGAPORE) PTE. LIMITED (SGD)" at bounding box center [169, 125] width 115 height 41
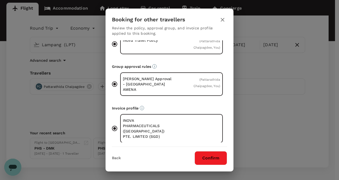
click at [142, 107] on icon "The payment currency and company information are based on the selected invoice …" at bounding box center [142, 108] width 1 height 2
click at [209, 158] on button "Confirm" at bounding box center [211, 158] width 33 height 14
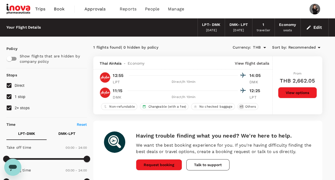
click at [296, 92] on button "View options" at bounding box center [297, 92] width 39 height 11
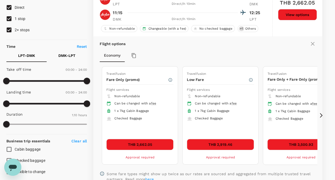
scroll to position [83, 0]
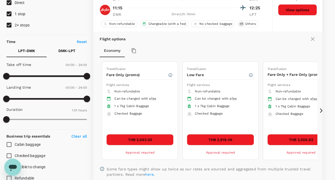
click at [148, 140] on button "THB 2,662.05" at bounding box center [139, 139] width 67 height 11
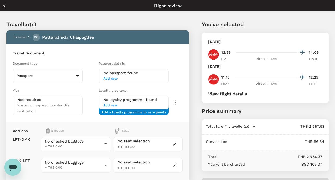
click at [124, 76] on span "Add new" at bounding box center [133, 78] width 61 height 5
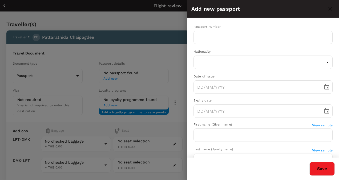
click at [177, 48] on div at bounding box center [169, 90] width 339 height 180
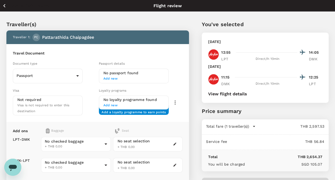
click at [112, 77] on span "Add new" at bounding box center [133, 78] width 61 height 5
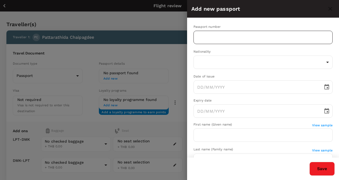
click at [219, 38] on input "text" at bounding box center [263, 37] width 139 height 13
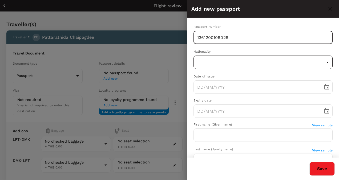
type input "1361200109029"
click at [322, 62] on body "Back to flight results Flight review Traveller(s) Traveller 1 : PC Pattarathida…" at bounding box center [169, 127] width 339 height 255
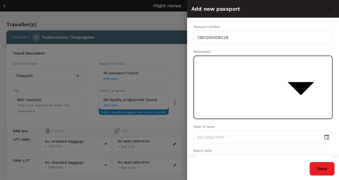
scroll to position [1993, 0]
click at [220, 127] on li "Thailand" at bounding box center [265, 129] width 143 height 10
type input "TH"
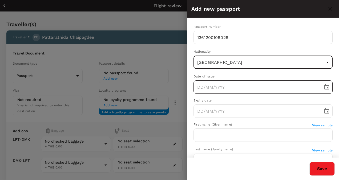
type input "DD/MM/YYYY"
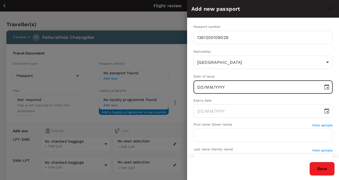
click at [227, 87] on input "DD/MM/YYYY" at bounding box center [257, 86] width 126 height 13
click at [325, 87] on icon "Choose date" at bounding box center [326, 86] width 5 height 5
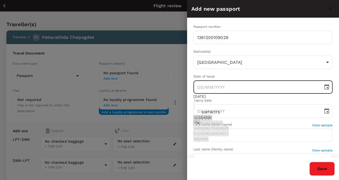
click at [324, 89] on icon "Choose date" at bounding box center [326, 86] width 5 height 5
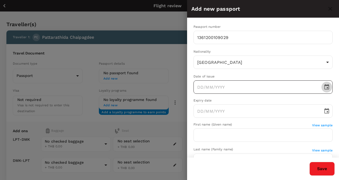
click at [324, 87] on icon "Choose date" at bounding box center [327, 87] width 6 height 6
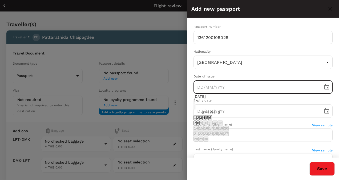
click at [229, 131] on div "14 15 16 17 18 19 20" at bounding box center [211, 127] width 35 height 5
click at [194, 103] on icon "calendar view is open, switch to year view" at bounding box center [194, 103] width 0 height 0
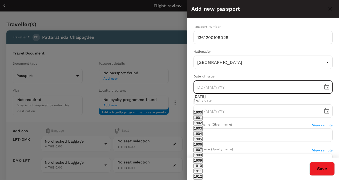
scroll to position [396, 0]
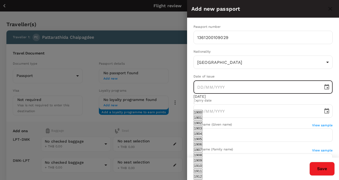
drag, startPoint x: 264, startPoint y: 162, endPoint x: 244, endPoint y: 135, distance: 34.3
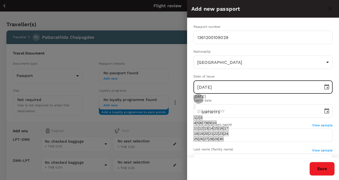
click at [224, 136] on button "23" at bounding box center [221, 133] width 5 height 5
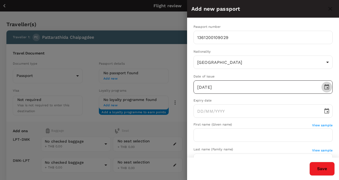
click at [324, 88] on icon "Choose date, selected date is Sep 23, 2022" at bounding box center [327, 87] width 6 height 6
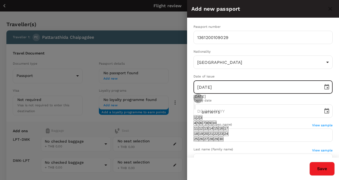
click at [194, 103] on icon "calendar view is open, switch to year view" at bounding box center [194, 103] width 0 height 0
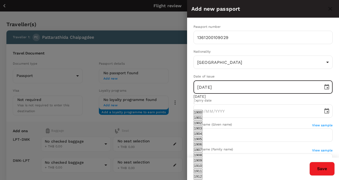
scroll to position [382, 0]
click at [194, 103] on icon "year view is open, switch to calendar view" at bounding box center [194, 103] width 0 height 0
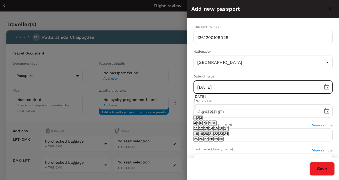
click at [195, 108] on icon "Next month" at bounding box center [195, 108] width 0 height 0
click at [224, 136] on button "23" at bounding box center [221, 133] width 5 height 5
type input "23/12/2022"
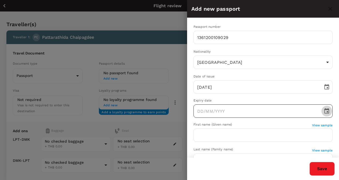
click at [324, 114] on icon "Choose date" at bounding box center [327, 111] width 6 height 6
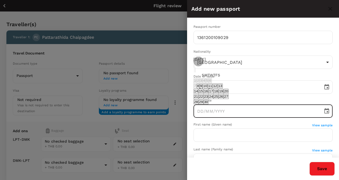
click at [224, 89] on button "19" at bounding box center [221, 91] width 5 height 5
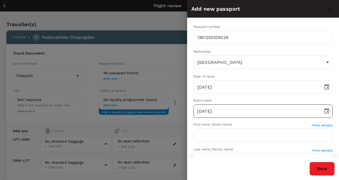
click at [324, 111] on icon "Choose date, selected date is Sep 19, 2025" at bounding box center [327, 111] width 6 height 6
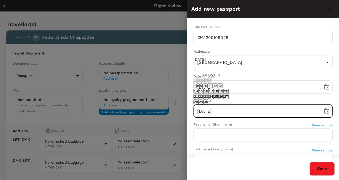
click at [199, 73] on icon "Next month" at bounding box center [199, 74] width 2 height 3
click at [194, 66] on icon "calendar view is open, switch to year view" at bounding box center [194, 66] width 0 height 0
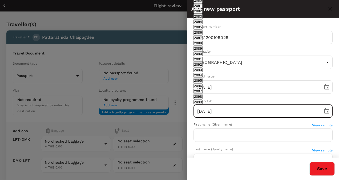
scroll to position [396, 0]
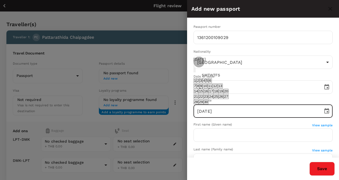
click at [195, 71] on icon "Next month" at bounding box center [195, 71] width 0 height 0
click at [195, 66] on icon "Next month" at bounding box center [195, 66] width 0 height 0
click at [195, 71] on icon "Next month" at bounding box center [195, 71] width 0 height 0
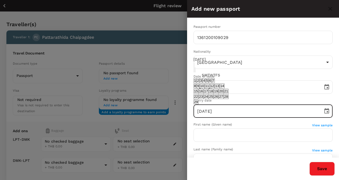
click at [195, 71] on icon "Next month" at bounding box center [195, 71] width 0 height 0
click at [194, 66] on icon "calendar view is open, switch to year view" at bounding box center [194, 66] width 0 height 0
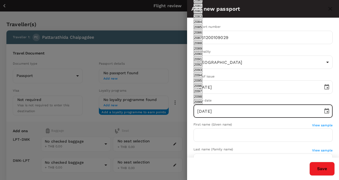
scroll to position [410, 0]
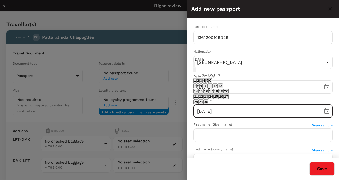
click at [198, 73] on icon "Previous month" at bounding box center [197, 74] width 2 height 3
click at [198, 67] on icon "Previous month" at bounding box center [197, 68] width 2 height 3
click at [198, 73] on icon "Previous month" at bounding box center [197, 74] width 2 height 3
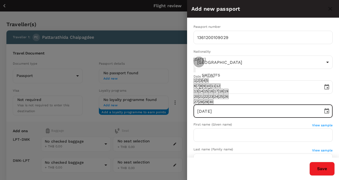
click at [198, 73] on icon "Previous month" at bounding box center [197, 74] width 2 height 3
click at [214, 89] on button "19" at bounding box center [210, 91] width 5 height 5
type input "19/03/2031"
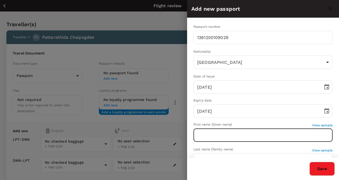
click at [220, 134] on input "text" at bounding box center [263, 134] width 139 height 13
type input "Pattarathida"
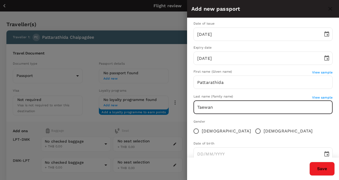
scroll to position [53, 0]
type input "Taewan"
drag, startPoint x: 198, startPoint y: 128, endPoint x: 209, endPoint y: 131, distance: 12.2
click at [198, 129] on input "Female" at bounding box center [196, 130] width 11 height 11
radio input "true"
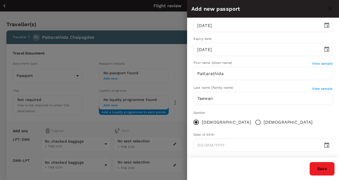
scroll to position [66, 0]
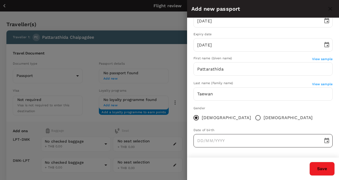
type input "DD/MM/YYYY"
click at [239, 142] on input "DD/MM/YYYY" at bounding box center [257, 140] width 126 height 13
click at [327, 140] on button "Choose date" at bounding box center [327, 140] width 11 height 11
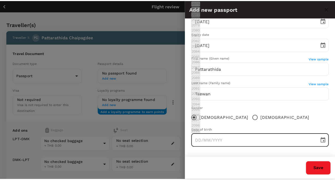
scroll to position [236, 0]
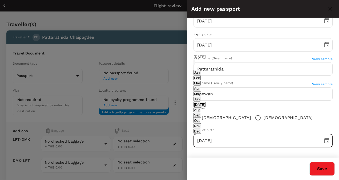
click at [201, 86] on button "Mar" at bounding box center [197, 83] width 7 height 5
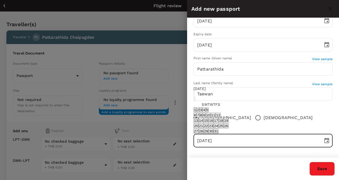
click at [199, 123] on button "20" at bounding box center [196, 125] width 5 height 5
type input "20/03/1988"
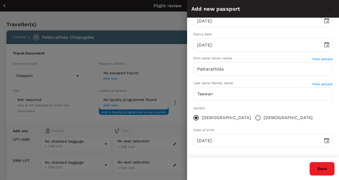
click at [323, 169] on button "Save" at bounding box center [322, 169] width 25 height 14
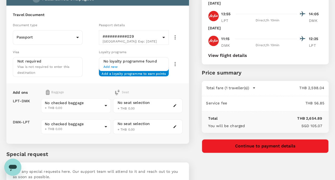
scroll to position [27, 0]
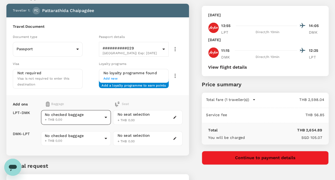
click at [104, 117] on body "Back to flight results Flight review Traveller(s) Traveller 1 : PC Pattarathida…" at bounding box center [167, 100] width 335 height 255
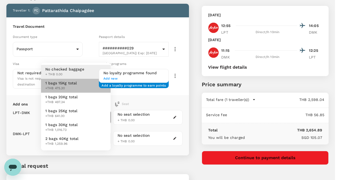
click at [72, 86] on span "1 bags 15Kg total" at bounding box center [61, 82] width 32 height 5
type input "1 - 18.76"
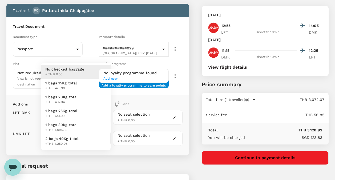
click at [104, 137] on body "Back to flight results Flight review Traveller(s) Traveller 1 : PC Pattarathida…" at bounding box center [169, 100] width 339 height 255
click at [67, 86] on span "1 bags 15Kg total" at bounding box center [61, 82] width 32 height 5
type input "1 - 18.76"
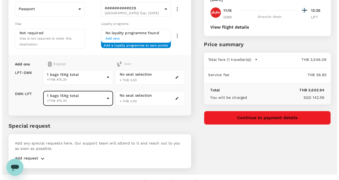
scroll to position [74, 0]
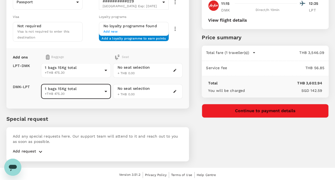
click at [271, 112] on button "Continue to payment details" at bounding box center [265, 111] width 127 height 14
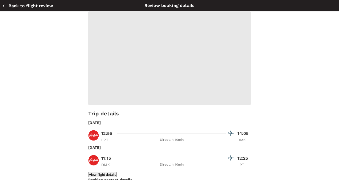
type input "9f82a453-e375-4320-92f0-4f2d66a53031"
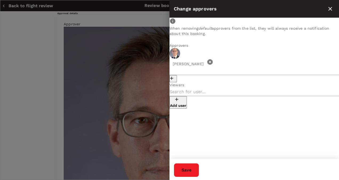
click at [213, 62] on icon at bounding box center [209, 61] width 5 height 5
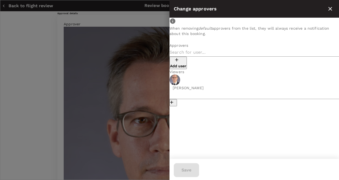
click at [204, 60] on div "Add user" at bounding box center [255, 58] width 170 height 21
click at [178, 61] on icon "button" at bounding box center [176, 59] width 3 height 3
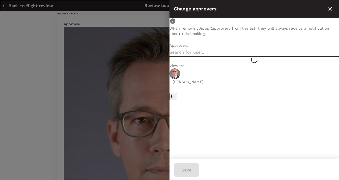
click at [193, 57] on input "text" at bounding box center [255, 52] width 170 height 9
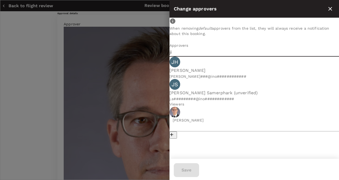
type input "ji"
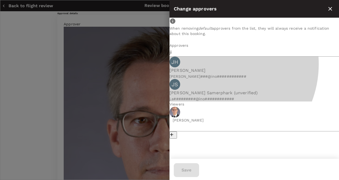
click at [223, 94] on span "Jittima Samerphark (unverified)" at bounding box center [255, 93] width 170 height 6
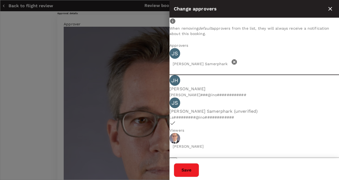
click at [205, 165] on div "Save" at bounding box center [254, 170] width 161 height 14
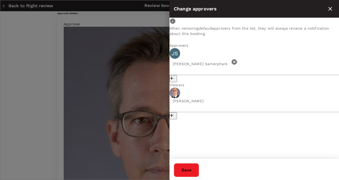
click at [199, 167] on button "Save" at bounding box center [186, 170] width 25 height 14
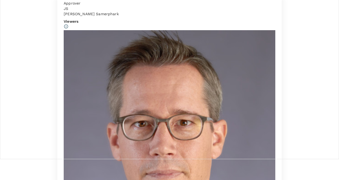
scroll to position [53, 0]
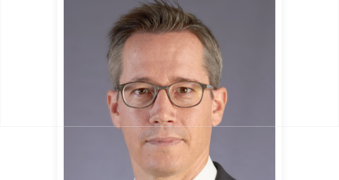
type textarea "n"
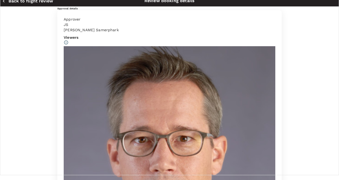
scroll to position [0, 0]
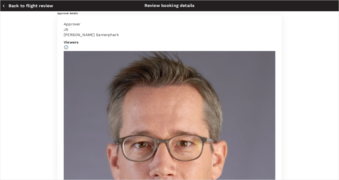
type textarea "Monthly Sales Cycle meeting on 1-2 Oct 2025 at Bangkok"
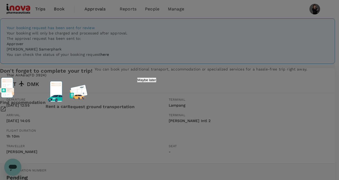
click at [156, 82] on p "Maybe later" at bounding box center [147, 80] width 19 height 4
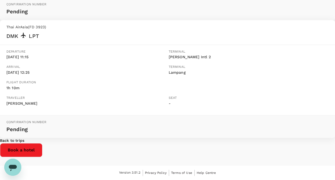
scroll to position [192, 0]
click at [183, 142] on p "Back to trips" at bounding box center [167, 140] width 335 height 5
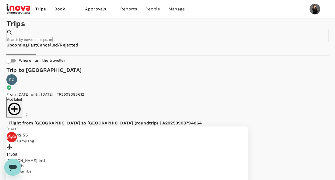
click at [59, 8] on span "Book" at bounding box center [59, 9] width 11 height 6
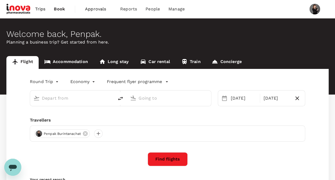
type input "Lampang (LPT)"
type input "Don Mueang Intl (DMK)"
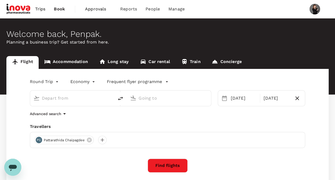
type input "Lampang (LPT)"
type input "Don Mueang Intl (DMK)"
click at [90, 141] on icon at bounding box center [89, 139] width 5 height 5
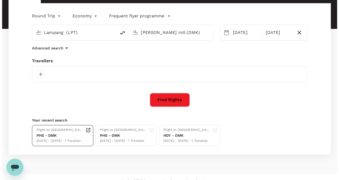
scroll to position [73, 0]
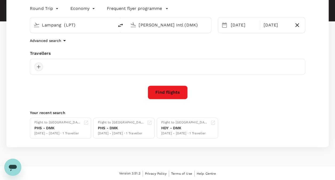
click at [39, 65] on div at bounding box center [38, 66] width 9 height 9
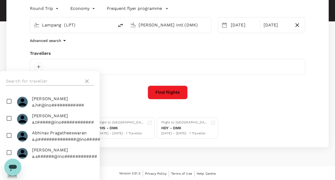
click at [41, 81] on input "text" at bounding box center [44, 81] width 76 height 9
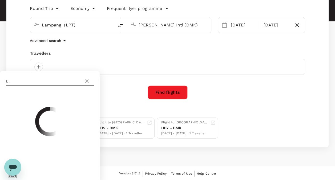
type input "u"
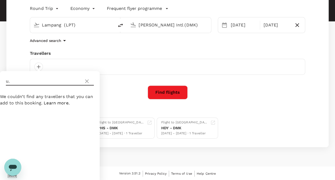
type input "u"
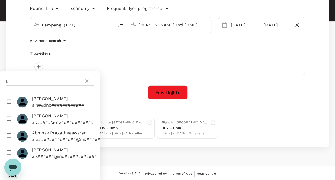
type input "u"
click at [24, 81] on input "u" at bounding box center [44, 81] width 76 height 9
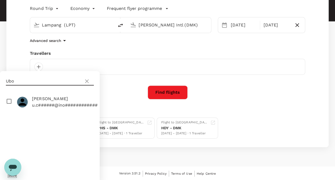
type input "Ubo"
click at [74, 105] on p "u.c######@ino############" at bounding box center [65, 105] width 66 height 6
checkbox input "true"
click at [17, 172] on button "Save" at bounding box center [12, 174] width 9 height 5
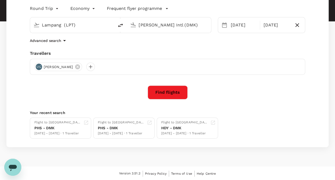
drag, startPoint x: 75, startPoint y: 26, endPoint x: 12, endPoint y: 29, distance: 63.0
click at [12, 27] on div "Round Trip roundtrip Economy economy Frequent flyer programme Lampang (LPT) Don…" at bounding box center [167, 71] width 322 height 151
click at [48, 45] on div "Hat Yai Intl HDY" at bounding box center [76, 41] width 123 height 8
type input "Hat Yai Intl (HDY)"
click at [173, 92] on button "Find flights" at bounding box center [168, 92] width 40 height 14
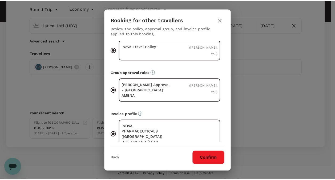
scroll to position [17, 0]
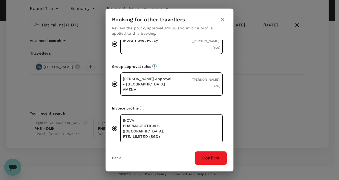
click at [207, 157] on button "Confirm" at bounding box center [211, 158] width 33 height 14
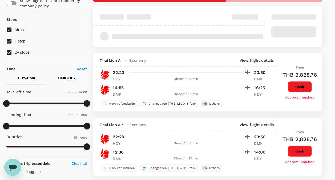
scroll to position [107, 0]
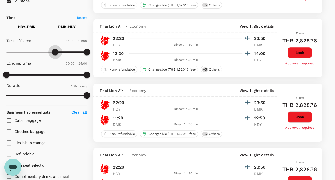
type input "900"
drag, startPoint x: 7, startPoint y: 49, endPoint x: 57, endPoint y: 55, distance: 50.4
click at [57, 55] on span at bounding box center [57, 52] width 6 height 6
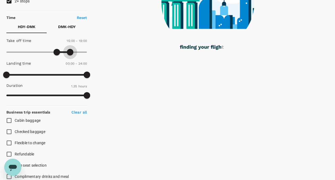
type input "1110"
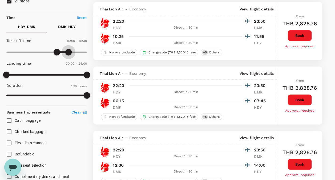
drag, startPoint x: 87, startPoint y: 53, endPoint x: 68, endPoint y: 52, distance: 19.0
click at [68, 52] on span at bounding box center [68, 52] width 6 height 6
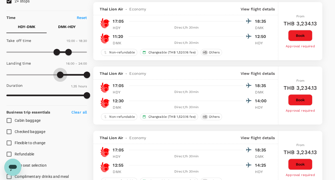
type input "990"
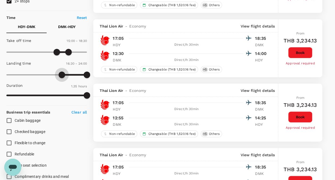
drag, startPoint x: 4, startPoint y: 73, endPoint x: 62, endPoint y: 77, distance: 58.0
click at [62, 77] on span at bounding box center [62, 74] width 6 height 6
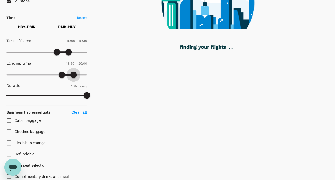
type input "1170"
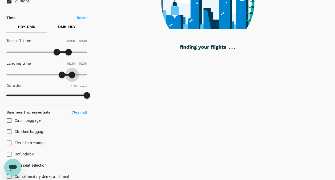
drag, startPoint x: 87, startPoint y: 74, endPoint x: 71, endPoint y: 71, distance: 15.6
click at [71, 71] on span at bounding box center [72, 74] width 6 height 6
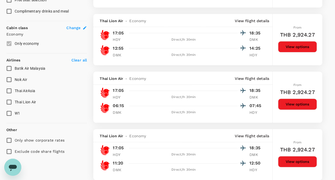
scroll to position [267, 0]
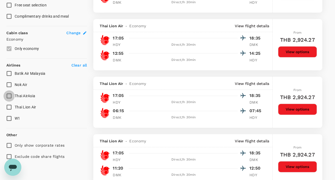
click at [6, 95] on input "Thai AirAsia" at bounding box center [8, 95] width 11 height 11
checkbox input "true"
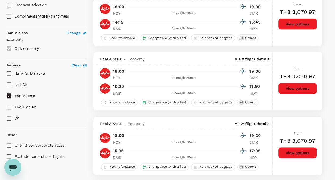
type input "THB"
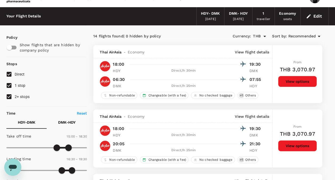
scroll to position [0, 0]
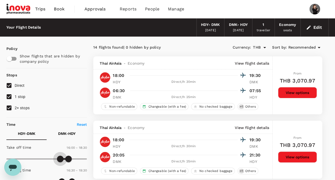
click at [60, 156] on span at bounding box center [60, 158] width 6 height 6
click at [59, 156] on span at bounding box center [58, 158] width 6 height 6
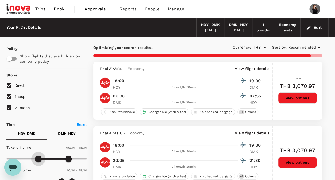
drag, startPoint x: 57, startPoint y: 157, endPoint x: 38, endPoint y: 157, distance: 18.9
click at [38, 157] on span at bounding box center [38, 158] width 6 height 6
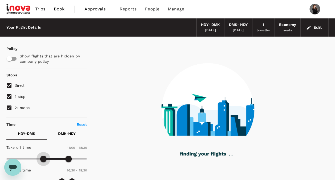
type input "720"
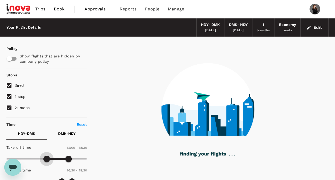
drag, startPoint x: 38, startPoint y: 157, endPoint x: 46, endPoint y: 158, distance: 7.5
click at [46, 158] on span at bounding box center [46, 158] width 6 height 6
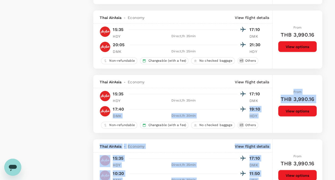
scroll to position [574, 0]
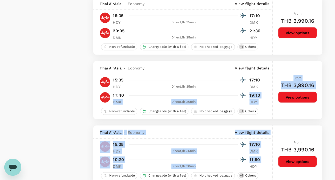
drag, startPoint x: 229, startPoint y: 108, endPoint x: 135, endPoint y: 122, distance: 94.7
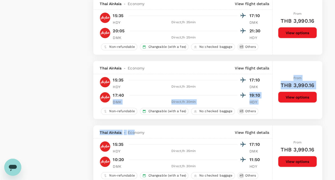
click at [213, 93] on div at bounding box center [186, 95] width 119 height 8
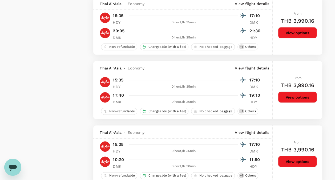
click at [304, 97] on button "View options" at bounding box center [297, 96] width 39 height 11
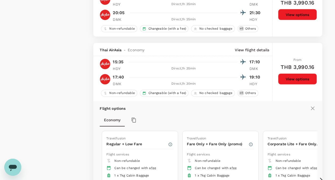
scroll to position [634, 0]
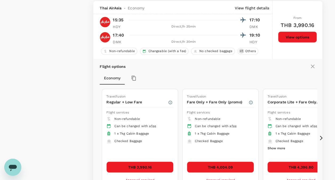
click at [152, 164] on button "THB 3,990.16" at bounding box center [139, 166] width 67 height 11
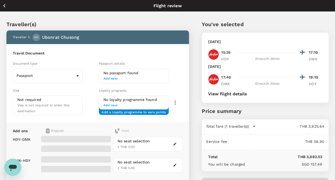
click at [118, 76] on span "Add new" at bounding box center [133, 78] width 61 height 5
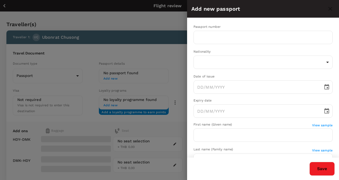
click at [66, 19] on div at bounding box center [169, 90] width 339 height 180
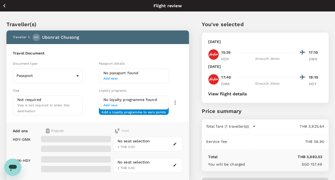
click at [120, 76] on span "Add new" at bounding box center [133, 78] width 61 height 5
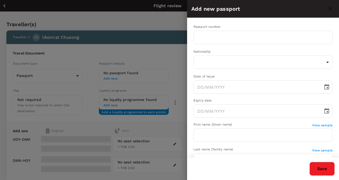
click at [115, 79] on div at bounding box center [169, 90] width 339 height 180
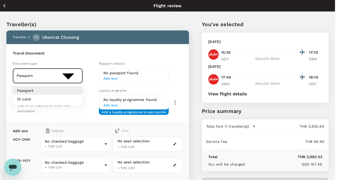
click at [78, 74] on body "Back to flight results Flight review Traveller(s) Traveller 1 : UC Ubonrat Chus…" at bounding box center [169, 127] width 339 height 255
click at [54, 99] on li "ID card" at bounding box center [48, 99] width 70 height 9
type input "Id card"
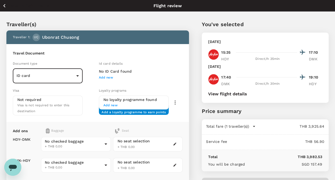
click at [113, 79] on span "Add new" at bounding box center [106, 77] width 14 height 4
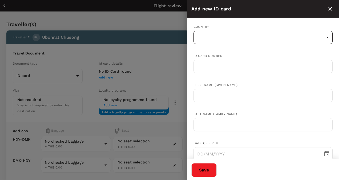
click at [235, 42] on body "Back to flight results Flight review Traveller(s) Traveller 1 : UC Ubonrat Chus…" at bounding box center [169, 127] width 339 height 255
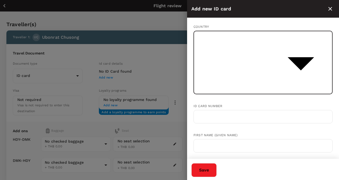
click at [232, 19] on div at bounding box center [169, 90] width 339 height 180
click at [248, 42] on body "Back to flight results Flight review Traveller(s) Traveller 1 : UC Ubonrat Chus…" at bounding box center [169, 127] width 339 height 255
click at [247, 126] on li "Thailand" at bounding box center [261, 129] width 135 height 10
type input "TH"
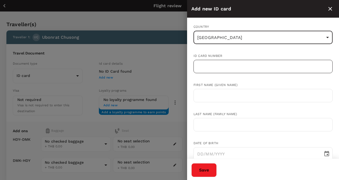
click at [213, 70] on input "text" at bounding box center [263, 66] width 139 height 13
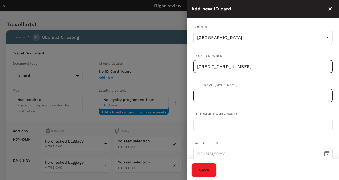
type input "5930200001488"
click at [222, 100] on input "text" at bounding box center [263, 95] width 139 height 13
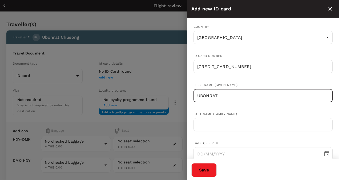
type input "UBONRAT"
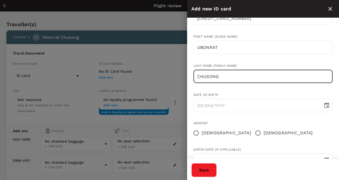
scroll to position [53, 0]
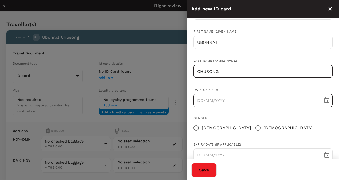
type input "CHUSONG"
type input "DD/MM/YYYY"
click at [222, 95] on input "DD/MM/YYYY" at bounding box center [257, 100] width 126 height 13
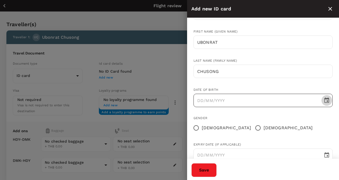
click at [324, 101] on icon "Choose date" at bounding box center [327, 100] width 6 height 6
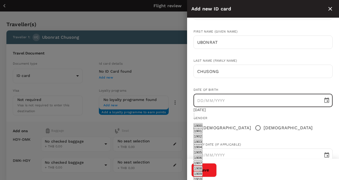
scroll to position [236, 0]
click at [201, 144] on button "May" at bounding box center [198, 146] width 8 height 5
type input "08/05/1982"
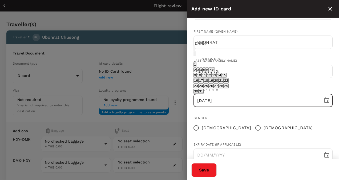
click at [257, 177] on body "Back to flight results Flight review Traveller(s) Traveller 1 : UC Ubonrat Chus…" at bounding box center [169, 127] width 339 height 255
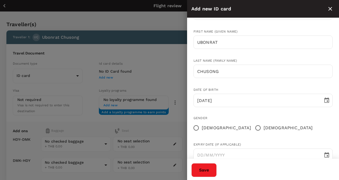
click at [204, 129] on span "Female" at bounding box center [226, 128] width 49 height 6
click at [202, 129] on input "Female" at bounding box center [196, 127] width 11 height 11
radio input "true"
type input "DD/MM/YYYY"
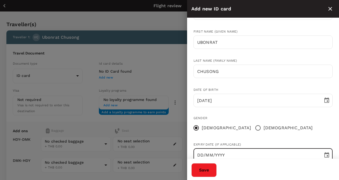
click at [218, 157] on input "DD/MM/YYYY" at bounding box center [257, 154] width 126 height 13
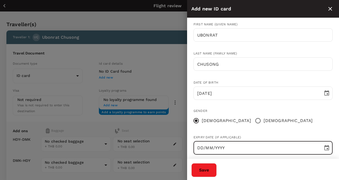
scroll to position [67, 0]
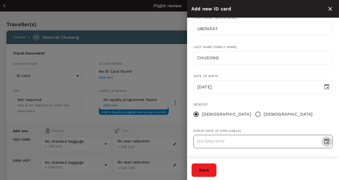
click at [325, 144] on button "Choose date" at bounding box center [327, 141] width 11 height 11
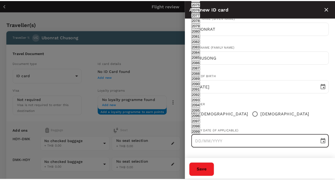
scroll to position [396, 0]
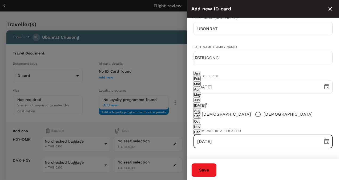
click at [201, 97] on button "May" at bounding box center [198, 94] width 8 height 5
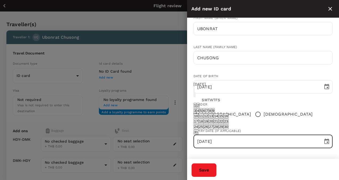
click at [214, 124] on button "27" at bounding box center [210, 126] width 5 height 5
type input "27/05/2026"
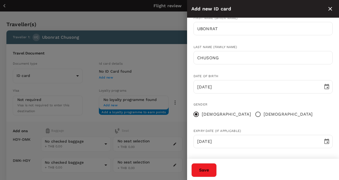
click at [217, 170] on button "Save" at bounding box center [203, 170] width 25 height 14
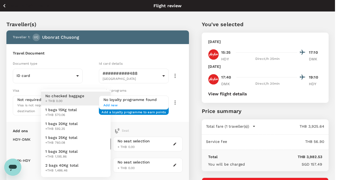
click at [83, 142] on body "Back to flight results Flight review Traveller(s) Traveller 1 : UC Ubonrat Chus…" at bounding box center [169, 127] width 339 height 255
click at [70, 111] on span "1 bags 15Kg total" at bounding box center [61, 109] width 32 height 5
type input "1 - 22.5"
click at [74, 165] on body "Back to flight results Flight review Traveller(s) Traveller 1 : UC Ubonrat Chus…" at bounding box center [167, 127] width 335 height 255
click at [77, 110] on li "1 bags 15Kg total +THB 514.07" at bounding box center [76, 112] width 70 height 14
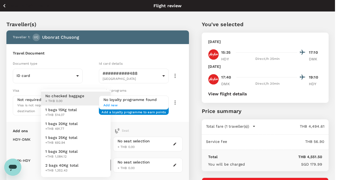
type input "1 - 20.29"
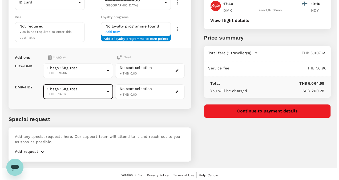
scroll to position [74, 0]
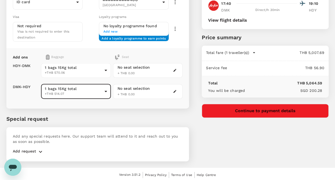
click at [265, 112] on button "Continue to payment details" at bounding box center [265, 111] width 127 height 14
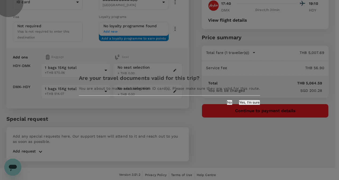
click at [239, 105] on button "Yes, I'm sure" at bounding box center [249, 102] width 21 height 5
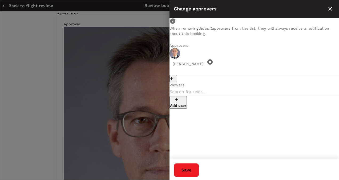
click at [213, 62] on icon at bounding box center [209, 61] width 5 height 5
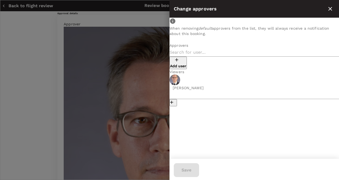
click at [209, 62] on div "Add user" at bounding box center [255, 58] width 170 height 21
click at [186, 63] on p "Add user" at bounding box center [178, 65] width 16 height 5
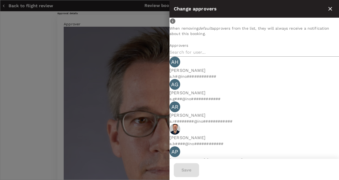
click at [197, 57] on input "text" at bounding box center [255, 52] width 170 height 9
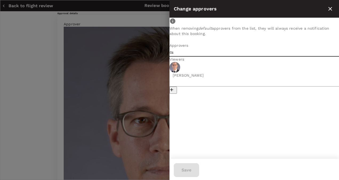
type input "๋"
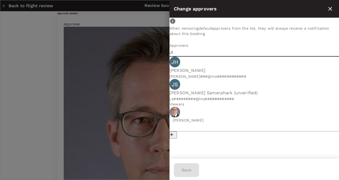
type input "JI"
click at [211, 100] on p "j.s#########@ino############" at bounding box center [255, 98] width 170 height 5
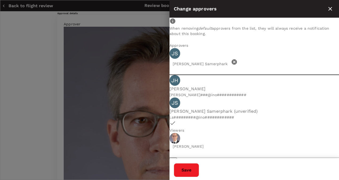
click at [199, 172] on button "Save" at bounding box center [186, 170] width 25 height 14
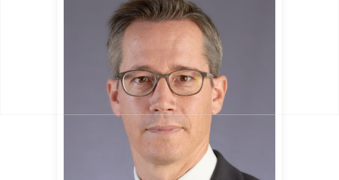
scroll to position [53, 0]
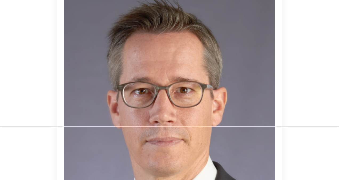
type textarea "Monthly Sales Cycle meeting on 1-2 Oct 2025 at Bangkok"
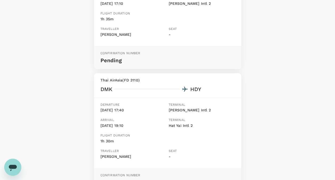
scroll to position [133, 0]
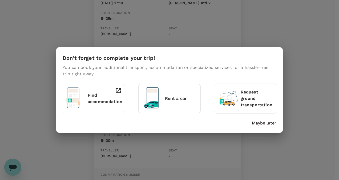
click at [261, 123] on p "Maybe later" at bounding box center [264, 123] width 25 height 6
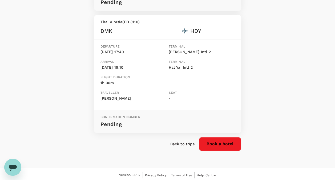
scroll to position [192, 0]
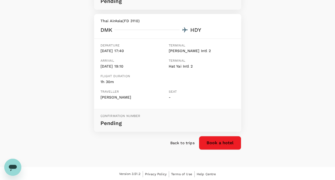
click at [179, 144] on div "Back to trips Book a hotel" at bounding box center [165, 140] width 151 height 18
click at [180, 140] on p "Back to trips" at bounding box center [182, 142] width 24 height 5
